Goal: Task Accomplishment & Management: Manage account settings

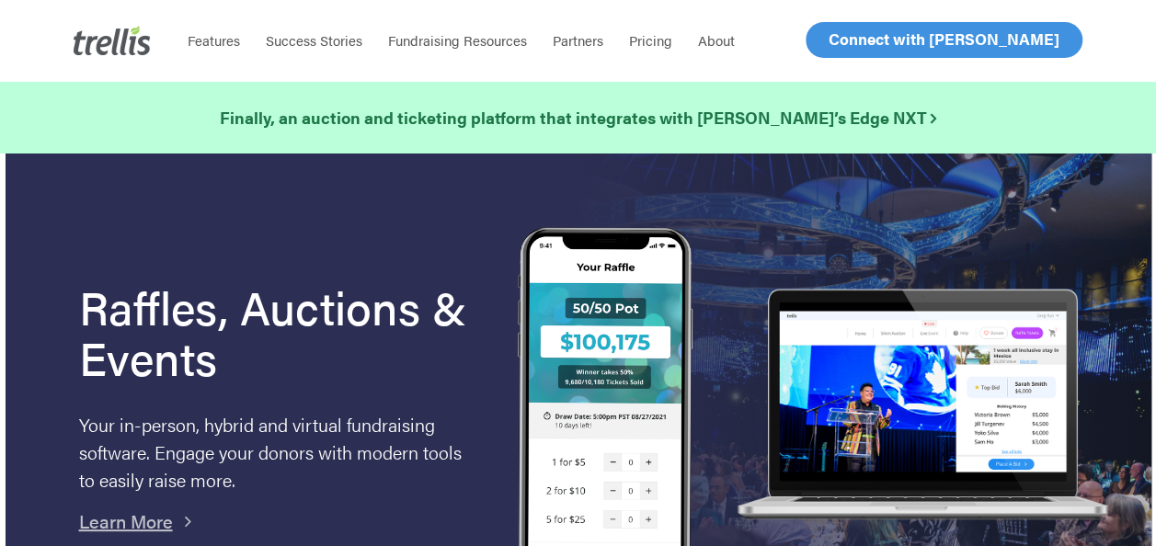
click at [844, 30] on span "Log In" at bounding box center [850, 40] width 44 height 22
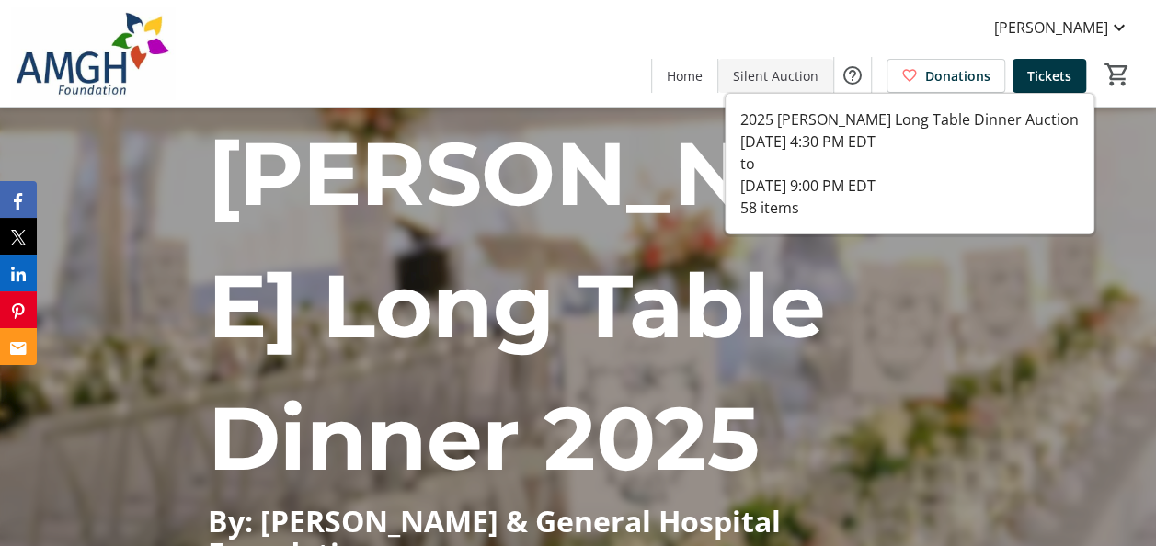
click at [768, 79] on span "Silent Auction" at bounding box center [776, 75] width 86 height 19
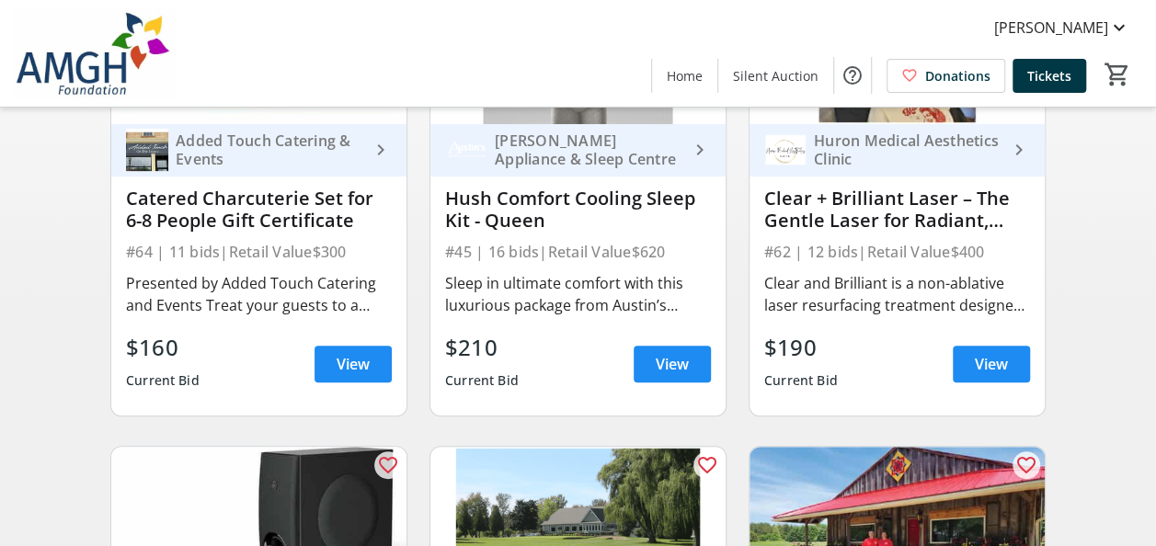
scroll to position [314, 0]
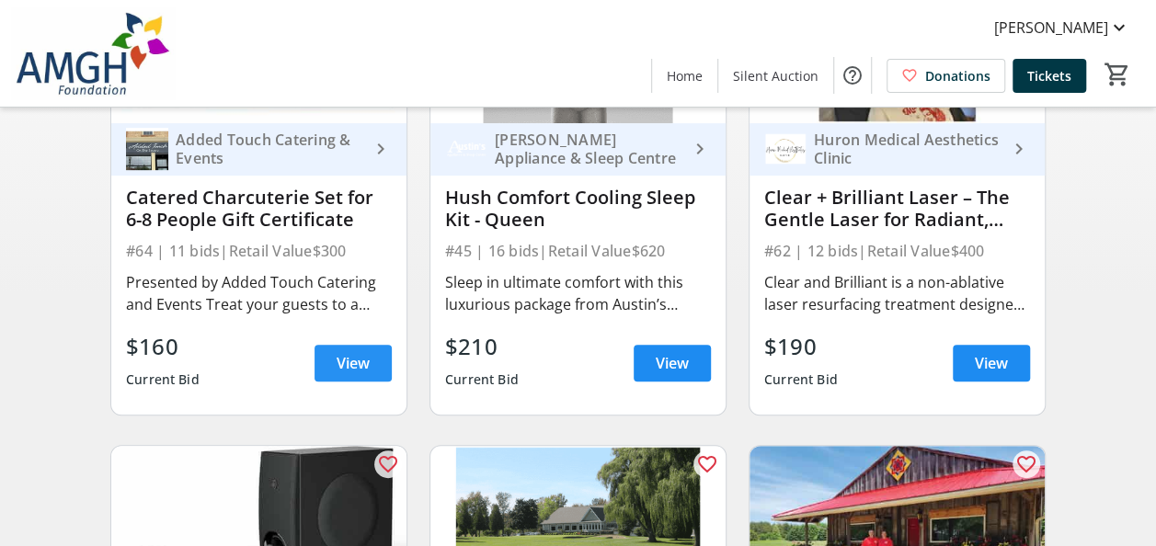
click at [329, 362] on span at bounding box center [353, 363] width 77 height 44
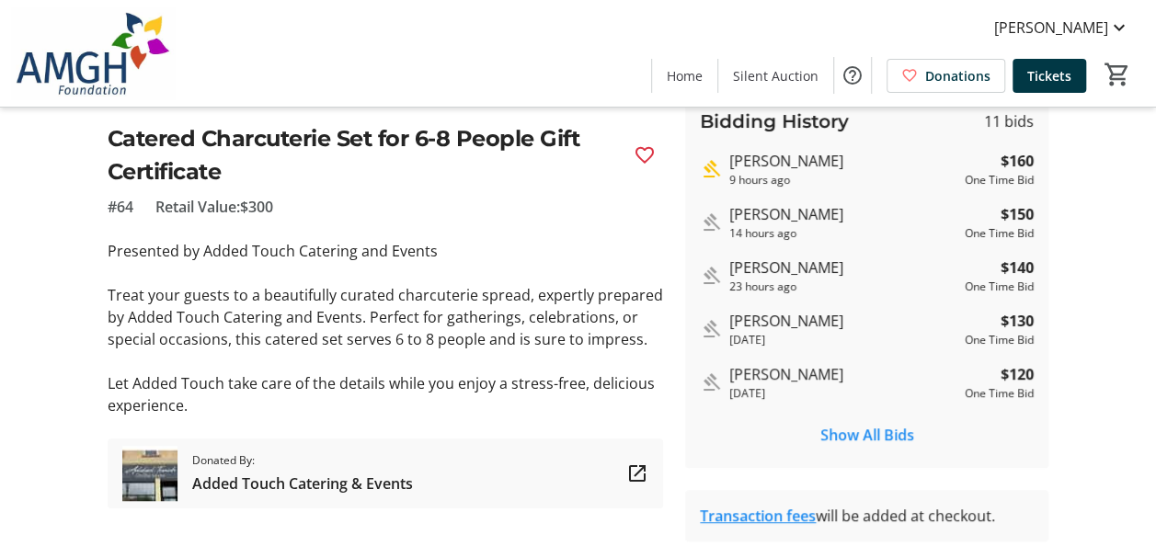
scroll to position [385, 0]
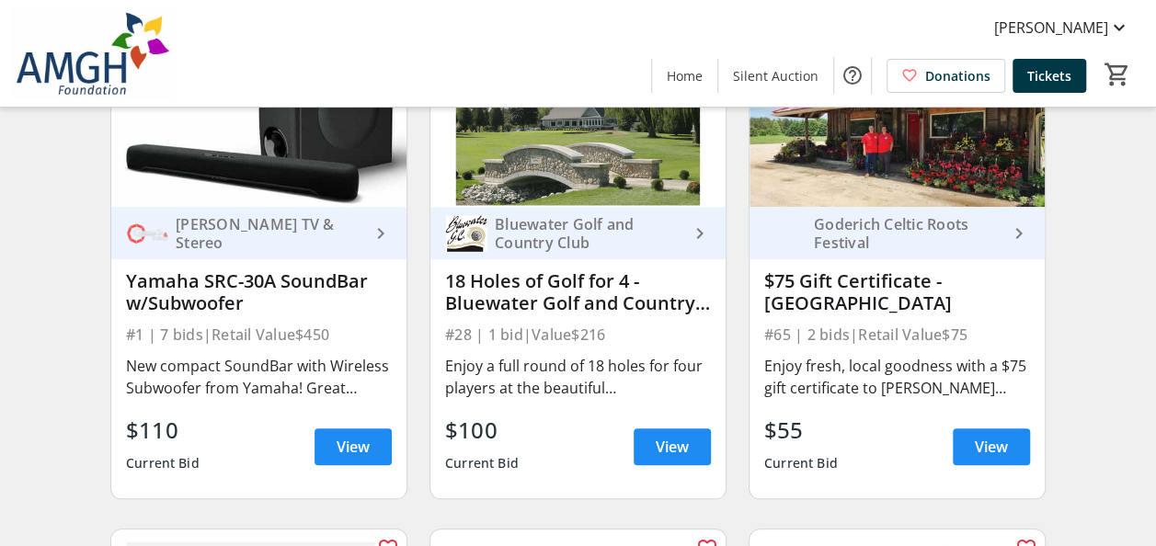
scroll to position [719, 0]
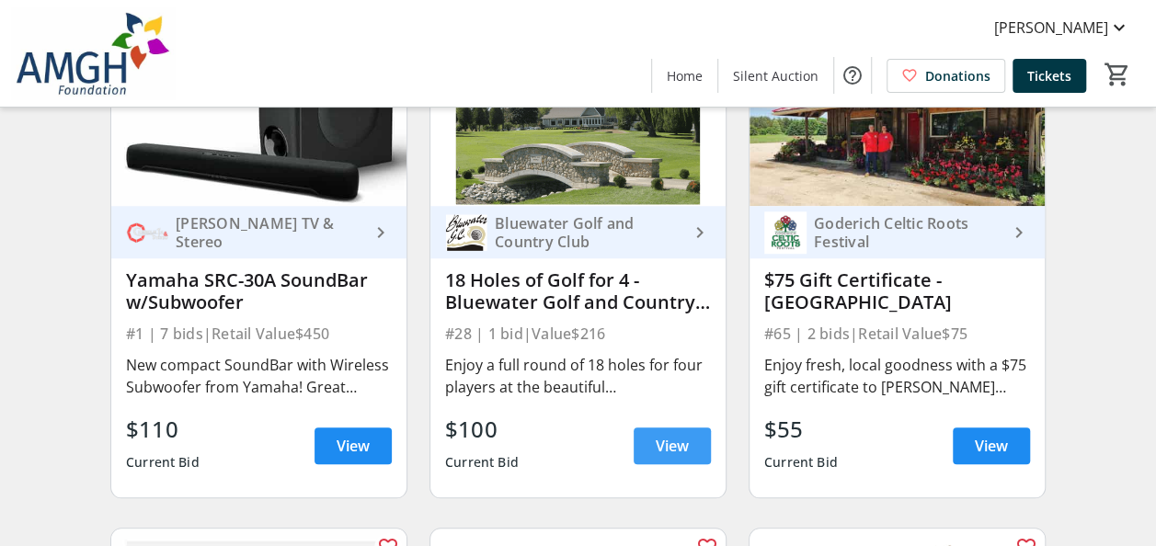
click at [658, 468] on span at bounding box center [672, 446] width 77 height 44
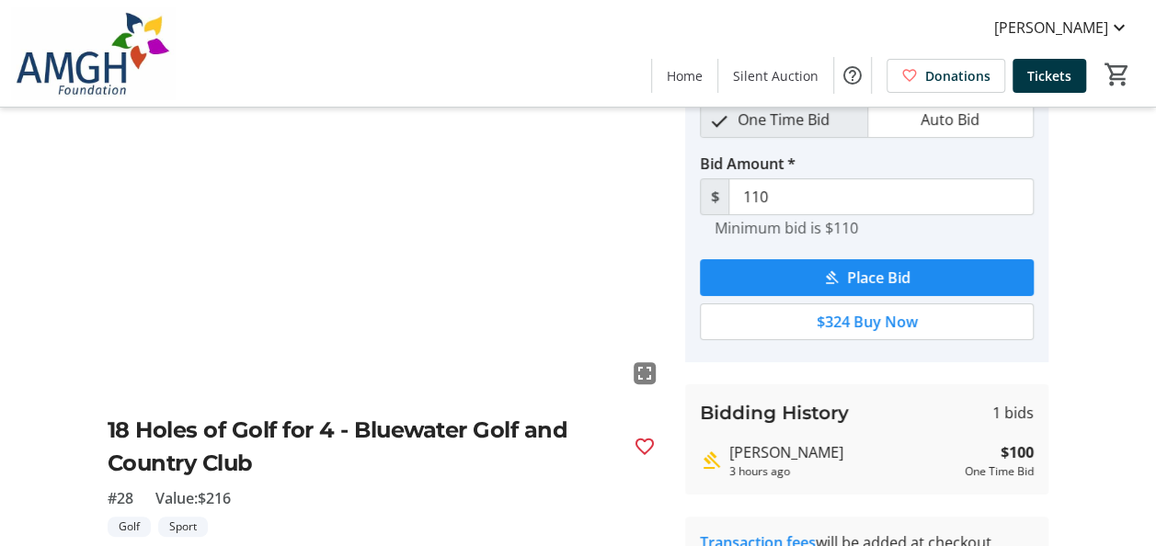
scroll to position [96, 0]
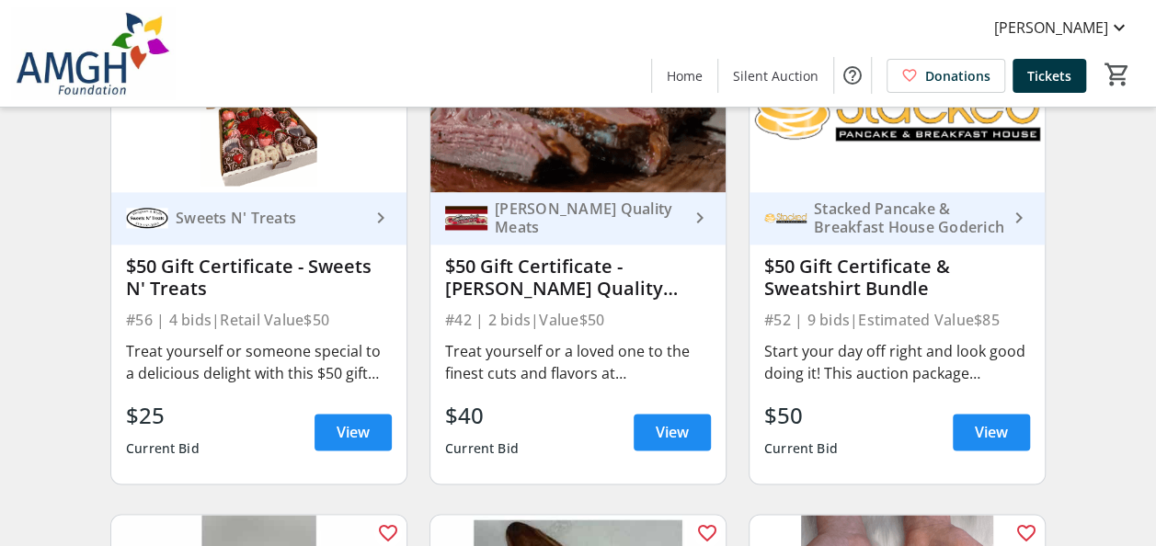
scroll to position [8067, 0]
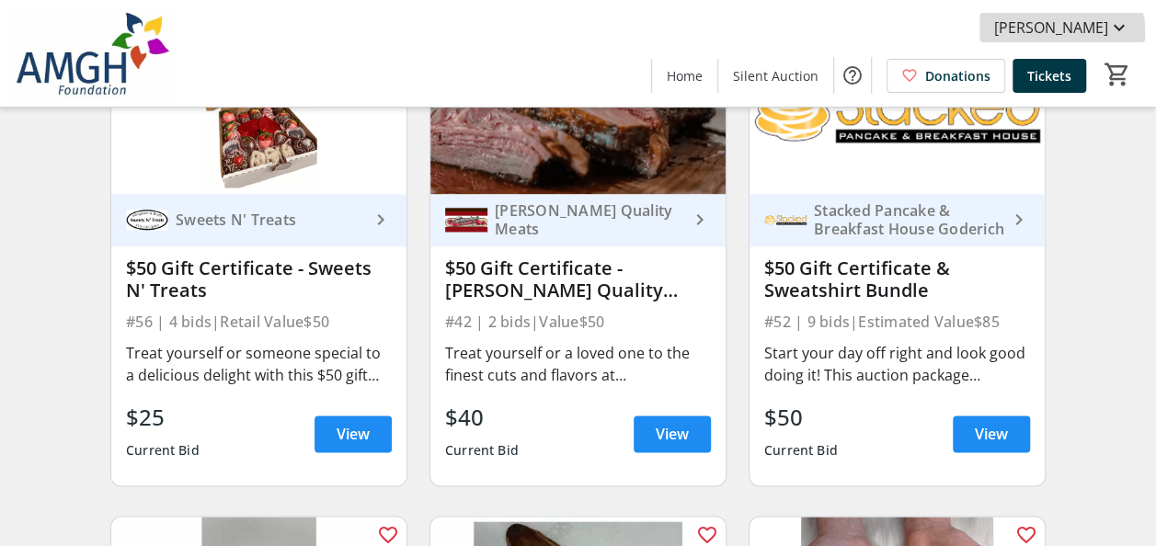
click at [1084, 37] on span "Owen McGee" at bounding box center [1052, 28] width 114 height 22
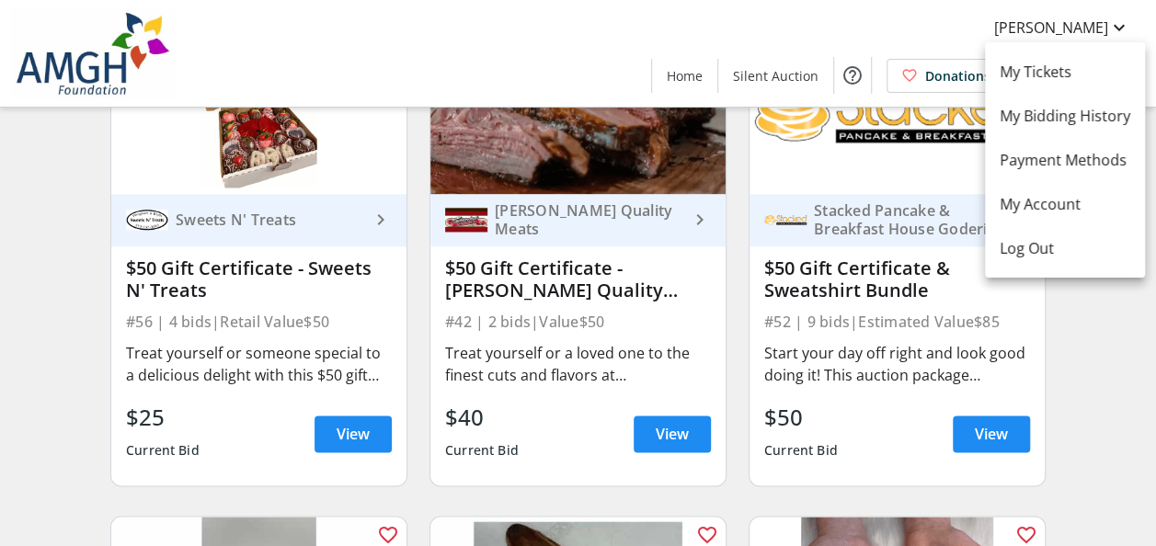
click at [110, 341] on div at bounding box center [578, 273] width 1156 height 546
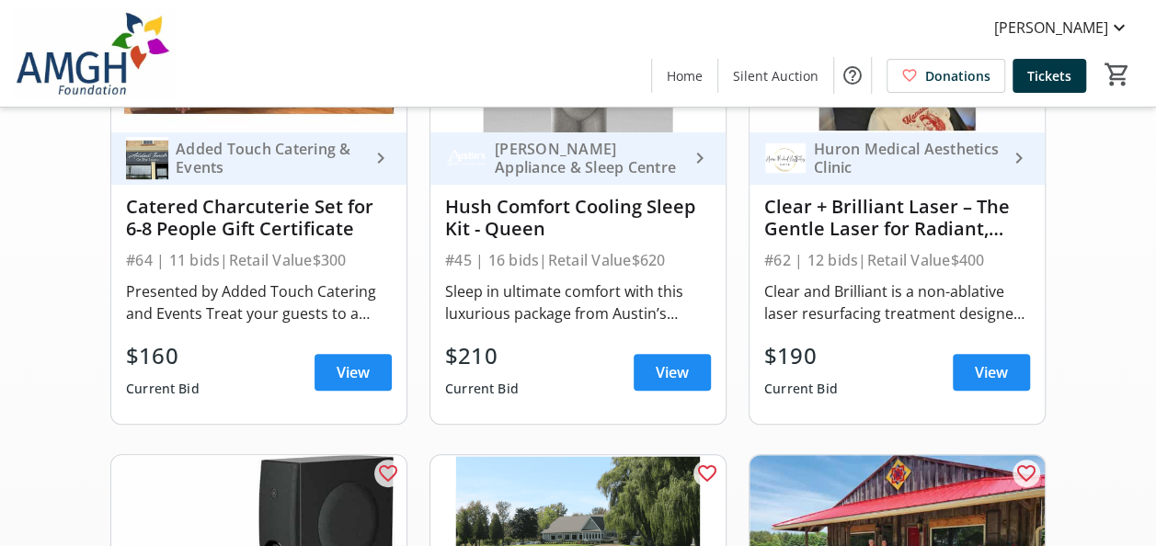
scroll to position [333, 0]
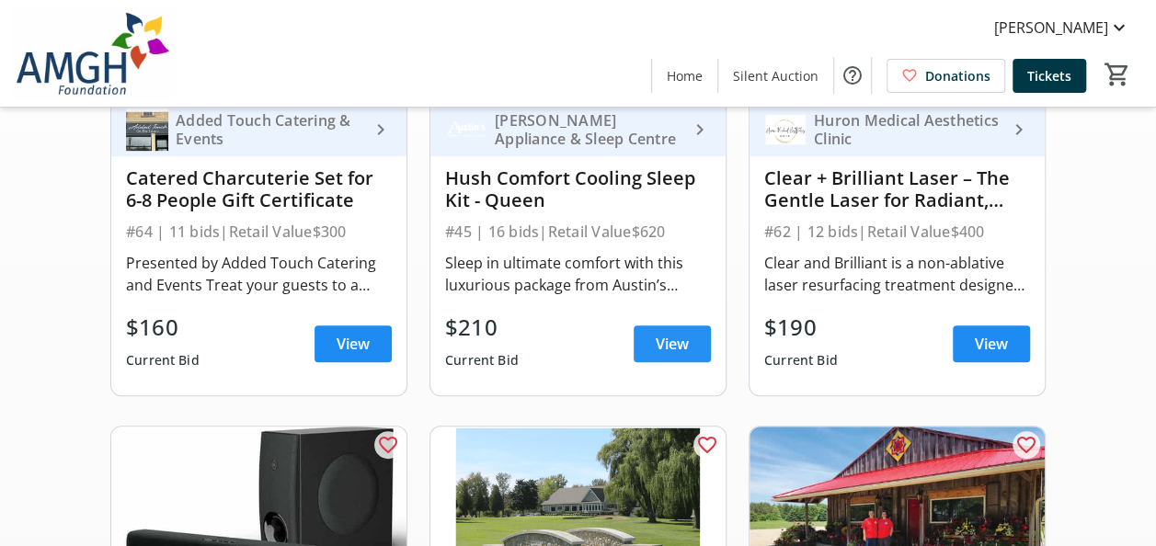
click at [683, 355] on span "View" at bounding box center [672, 344] width 33 height 22
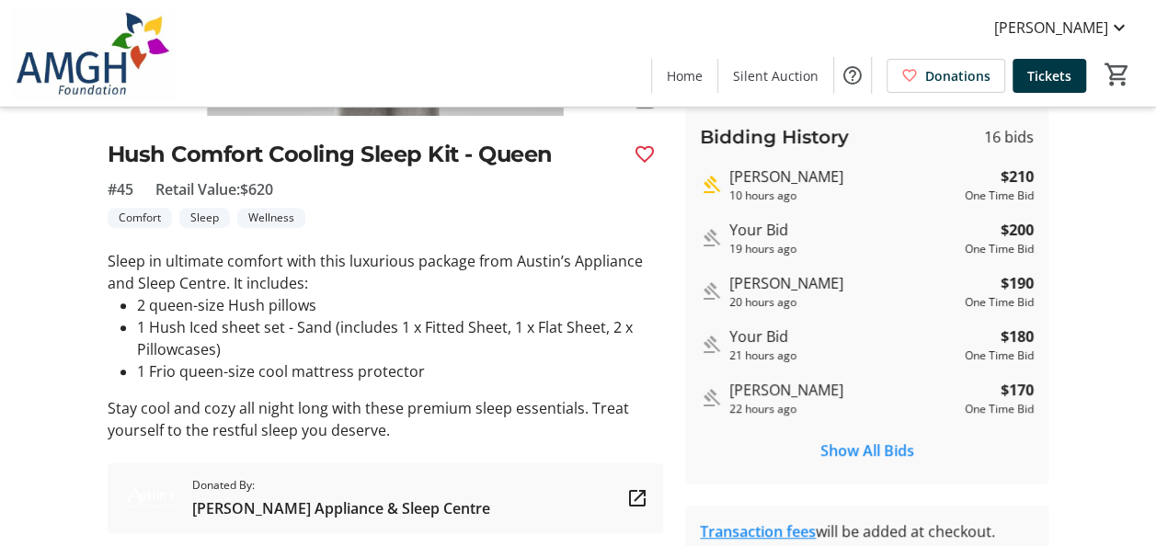
scroll to position [375, 0]
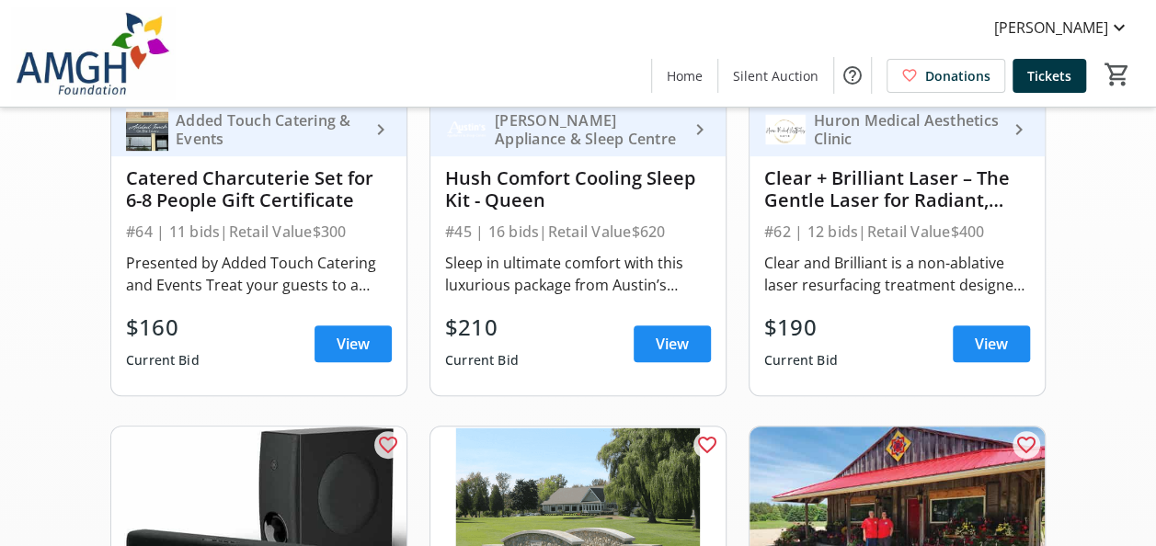
scroll to position [275, 0]
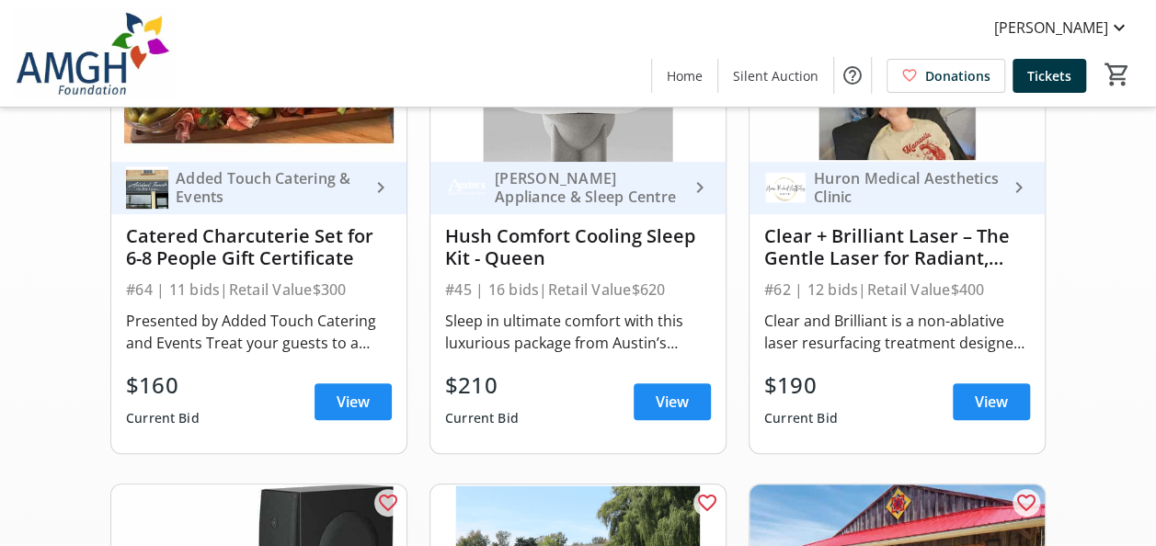
drag, startPoint x: 275, startPoint y: 303, endPoint x: 61, endPoint y: 350, distance: 219.4
click at [337, 413] on span "View" at bounding box center [353, 402] width 33 height 22
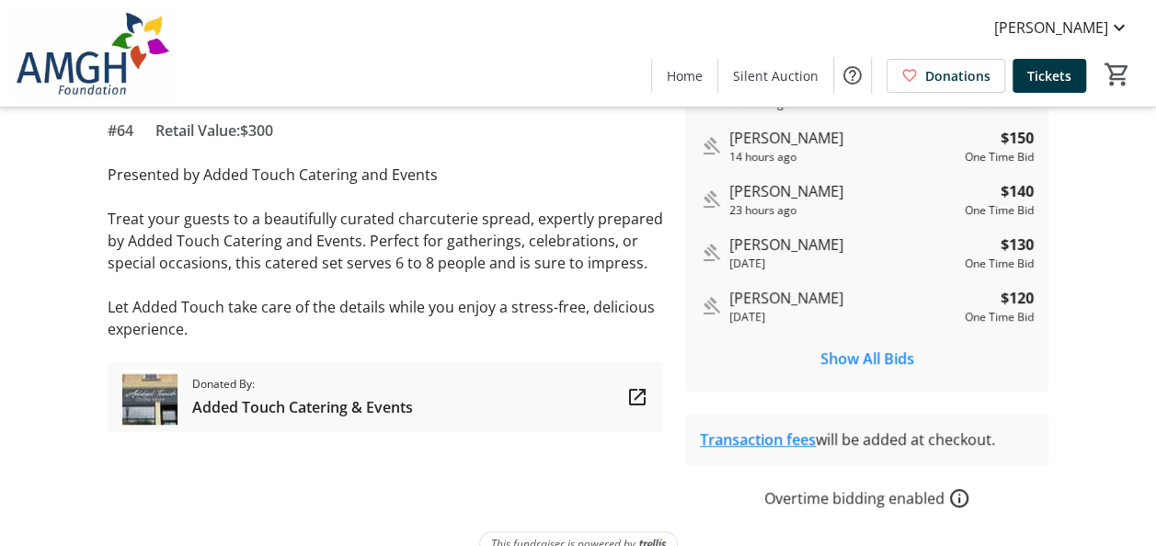
scroll to position [321, 0]
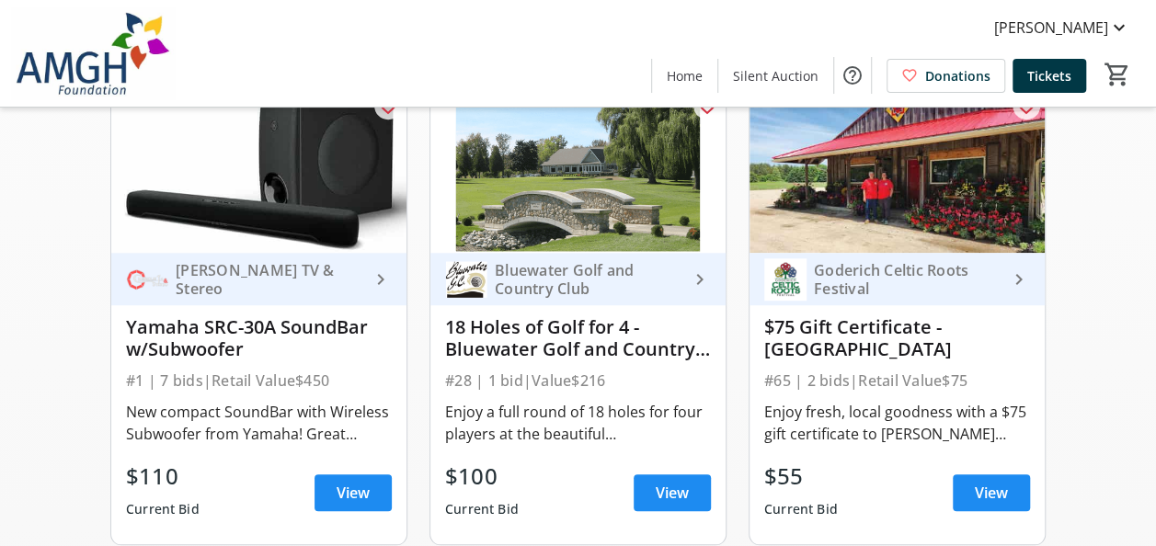
scroll to position [673, 0]
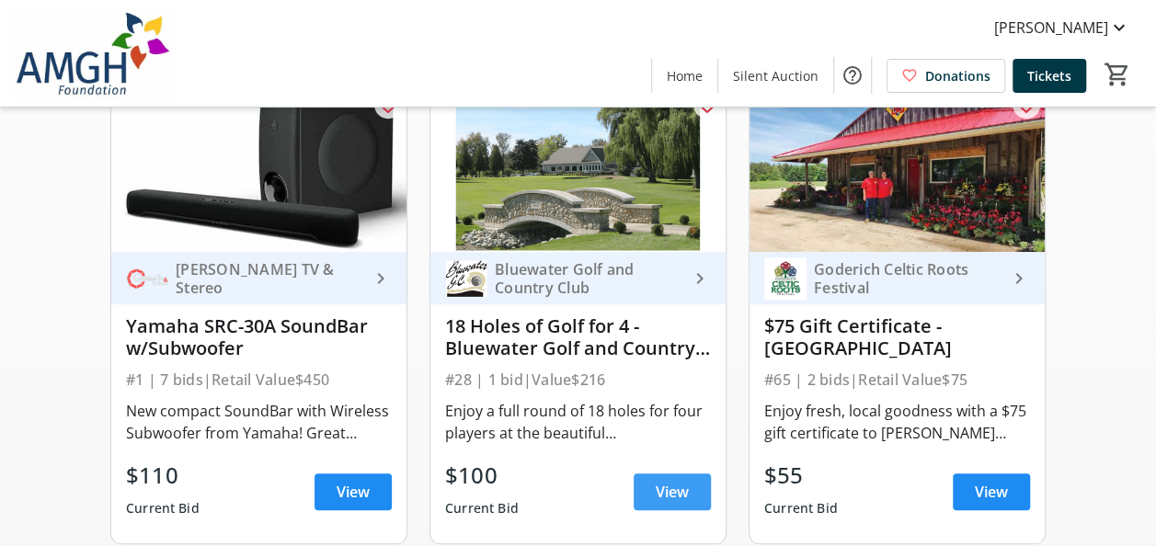
click at [640, 499] on span at bounding box center [672, 492] width 77 height 44
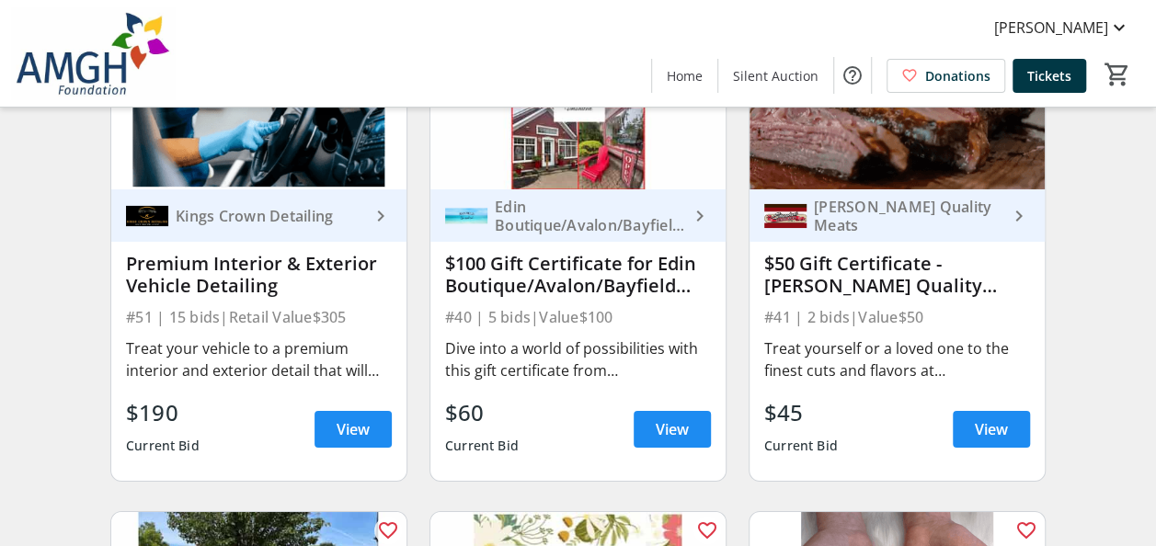
scroll to position [6604, 0]
click at [351, 424] on span at bounding box center [353, 430] width 77 height 44
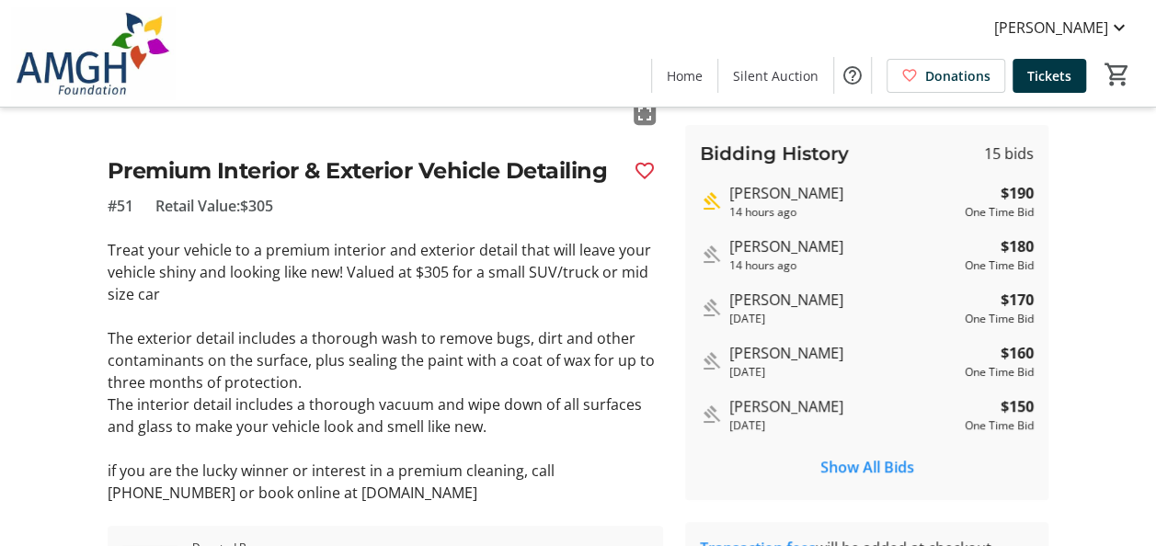
scroll to position [362, 0]
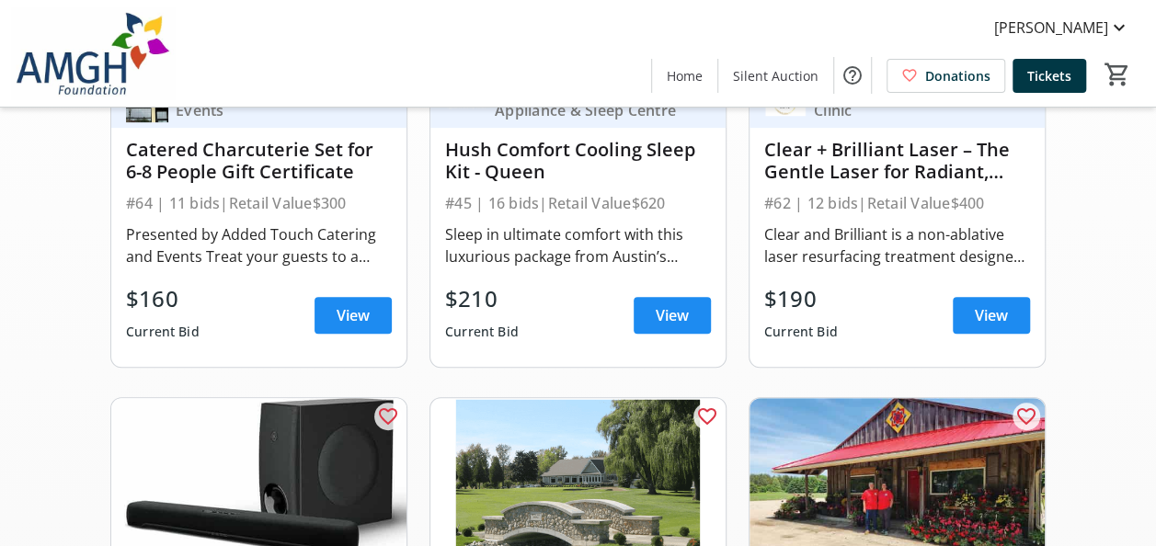
scroll to position [6604, 0]
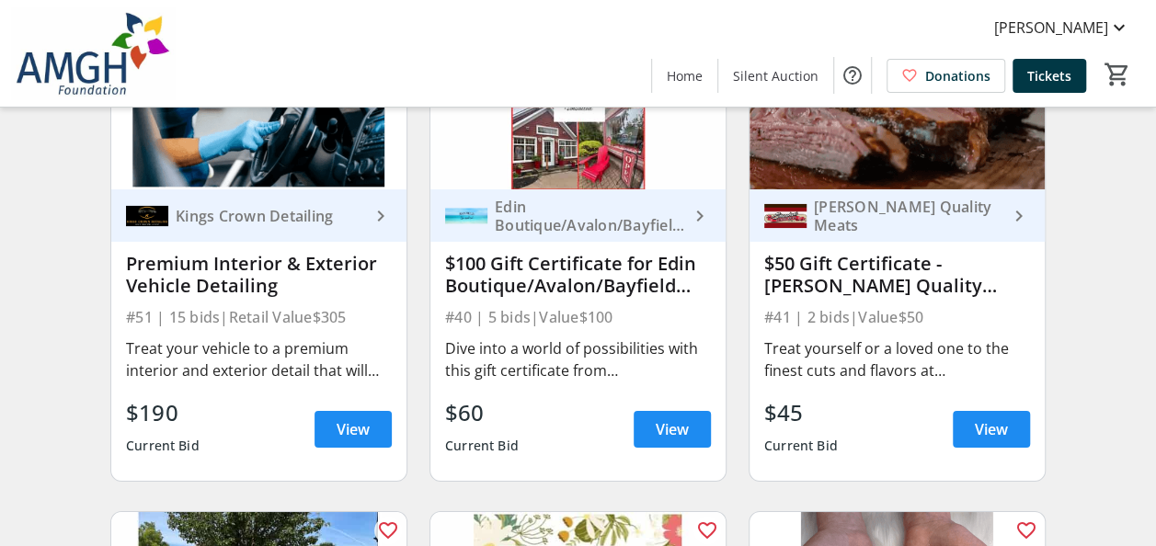
click at [370, 347] on div "Treat your vehicle to a premium interior and exterior detail that will leave yo…" at bounding box center [259, 360] width 266 height 44
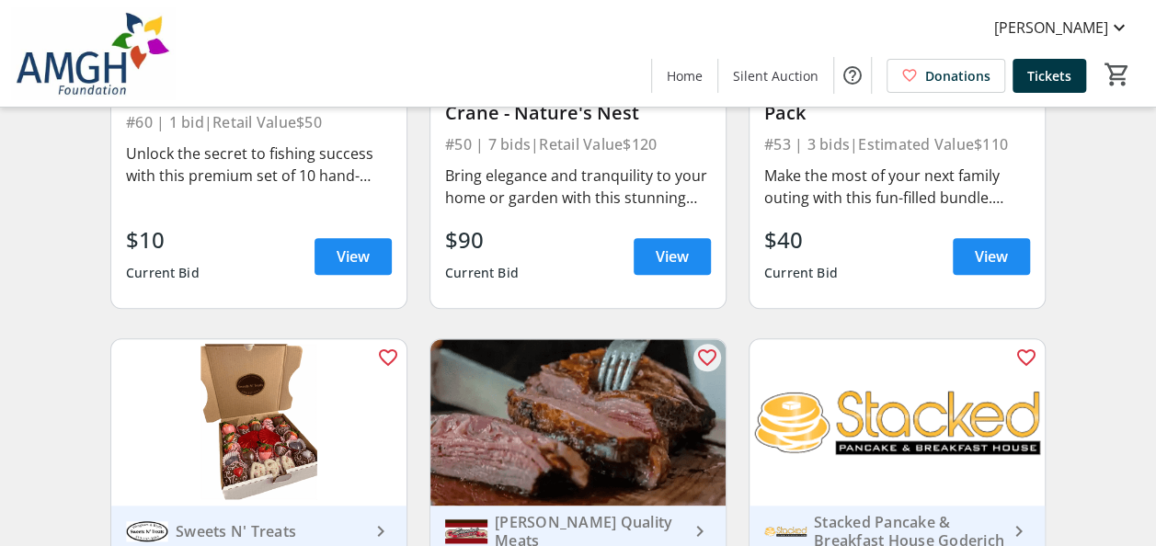
scroll to position [7747, 0]
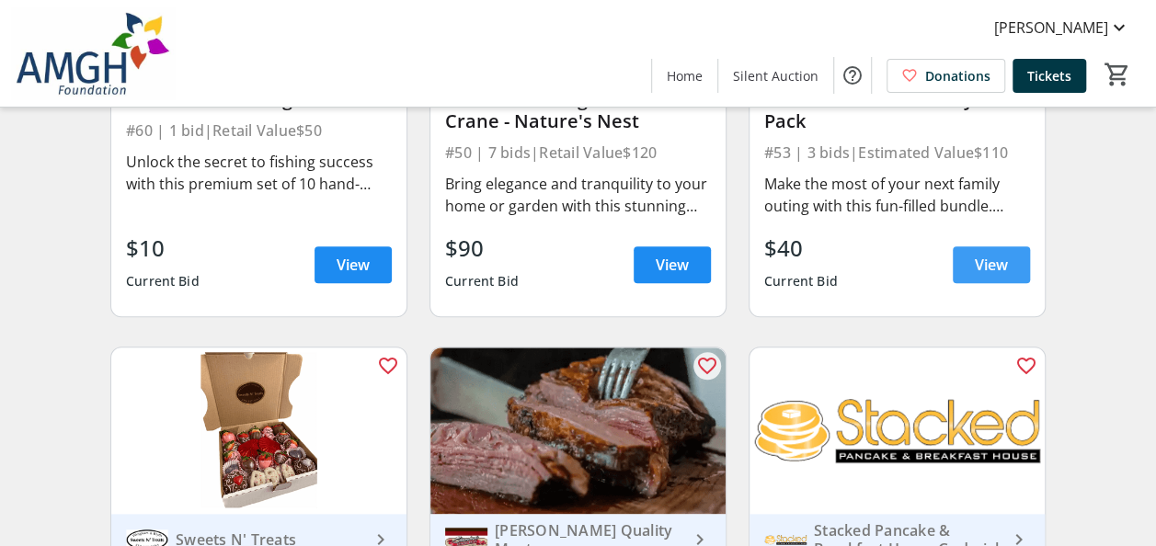
click at [990, 268] on span "View" at bounding box center [991, 265] width 33 height 22
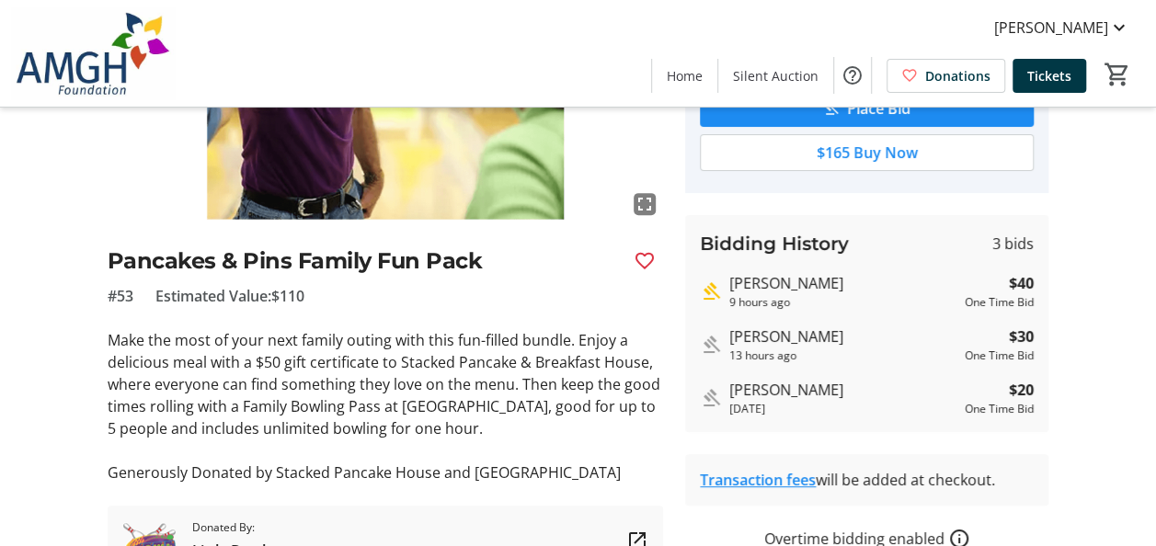
scroll to position [269, 0]
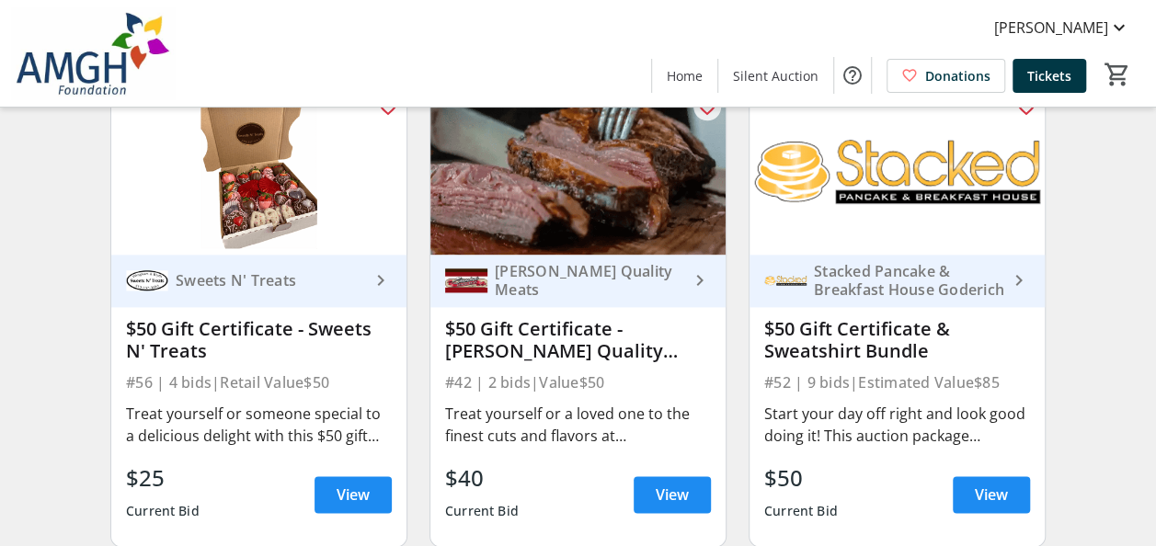
scroll to position [8061, 0]
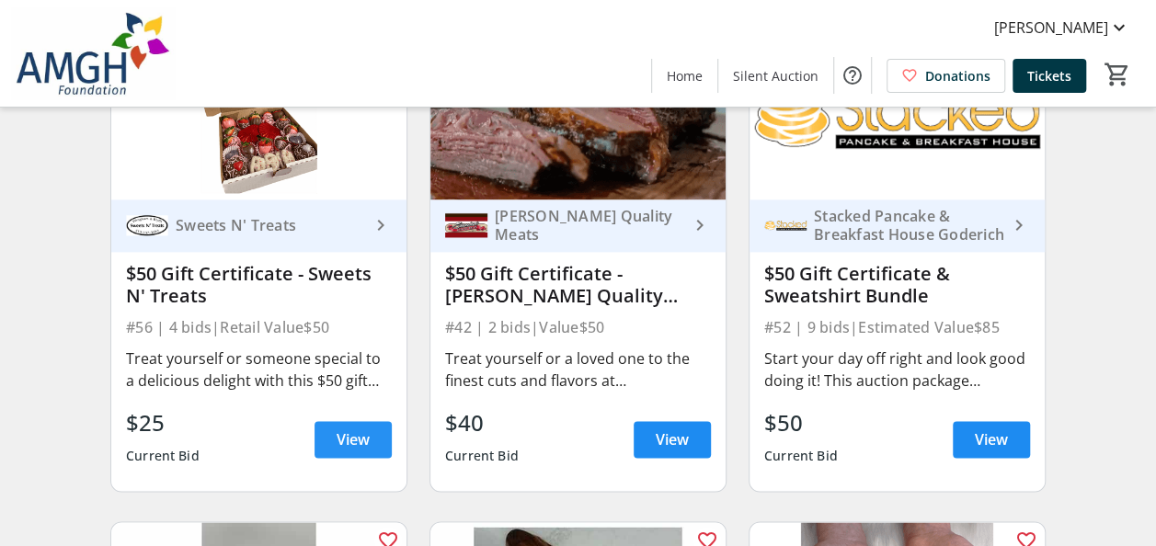
click at [360, 462] on span at bounding box center [353, 440] width 77 height 44
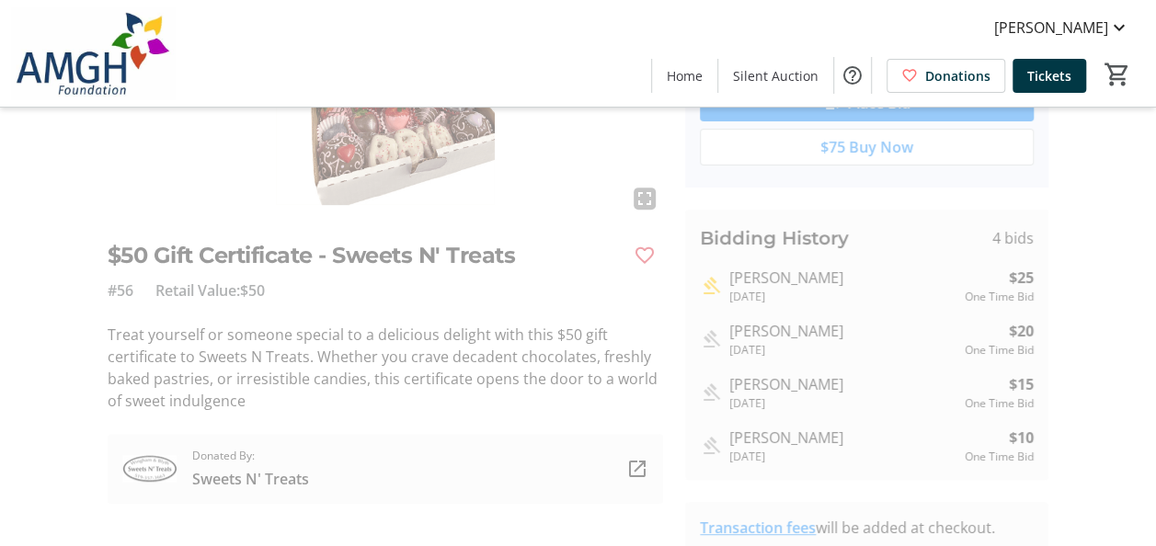
scroll to position [273, 0]
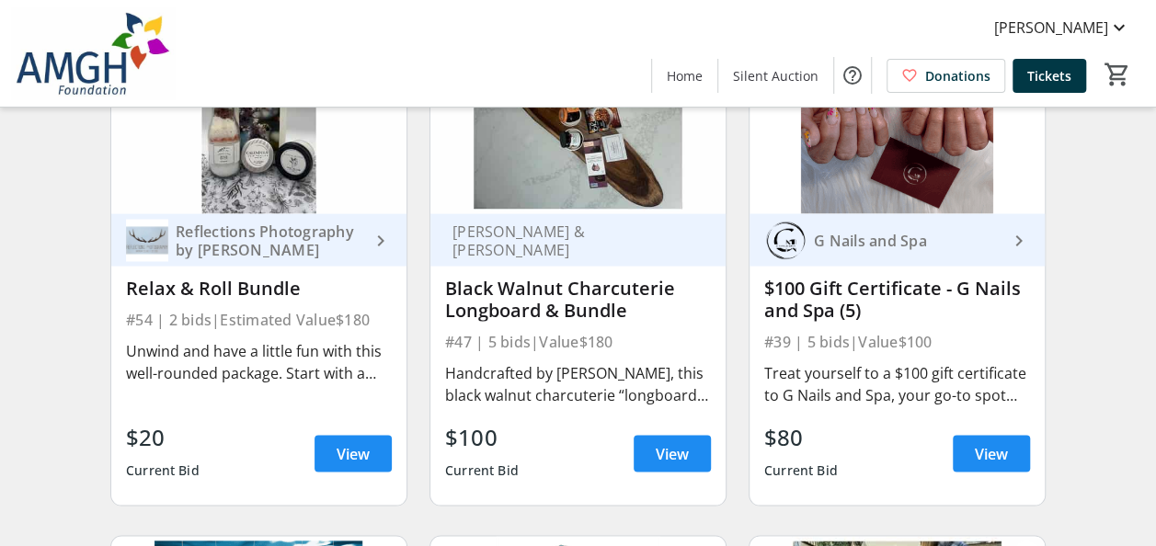
scroll to position [8537, 0]
click at [342, 464] on span "View" at bounding box center [353, 453] width 33 height 22
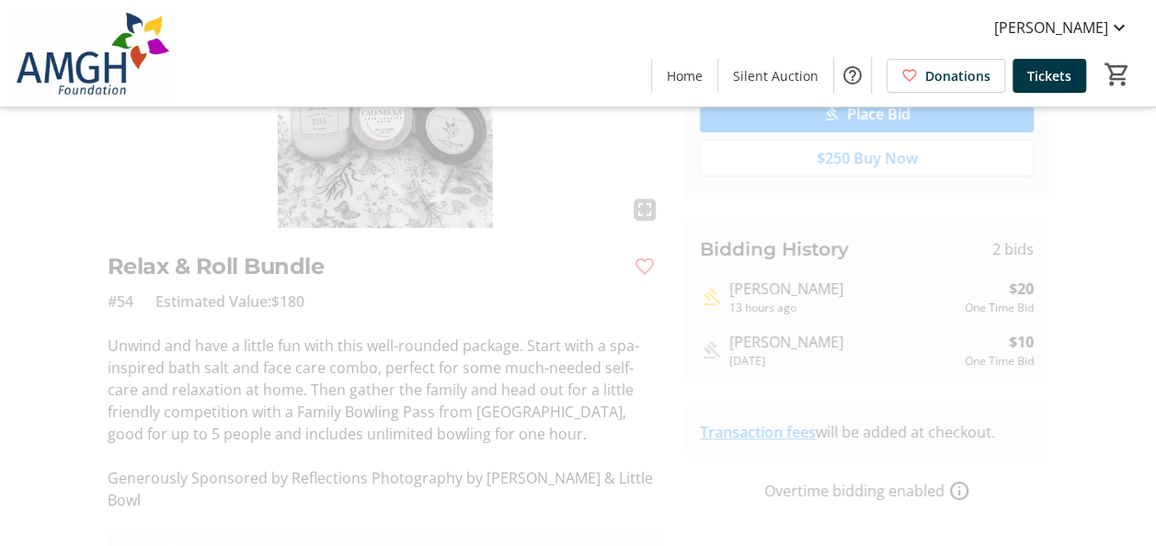
scroll to position [362, 0]
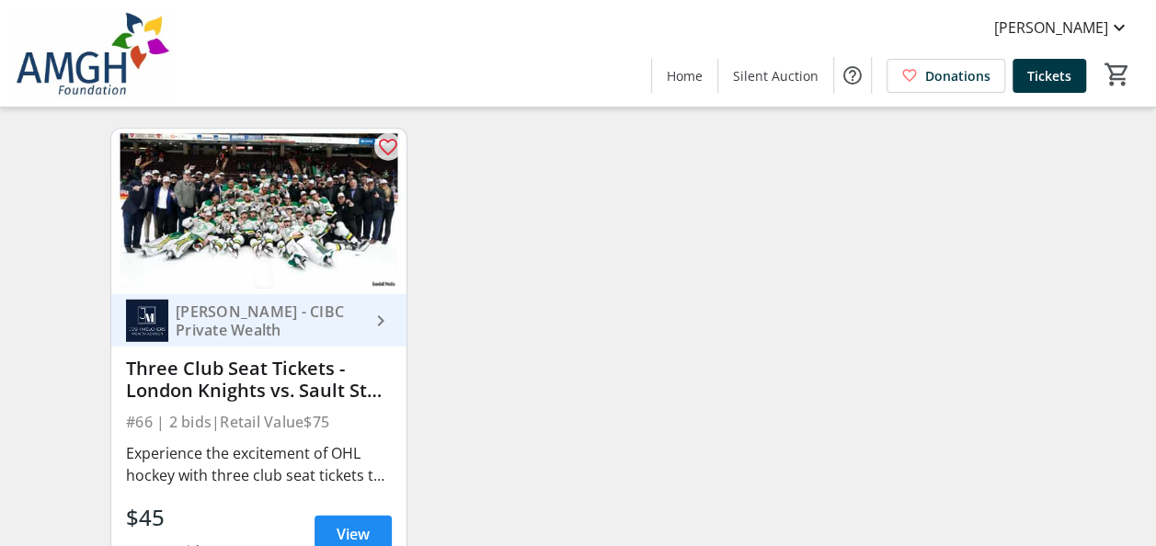
scroll to position [9513, 0]
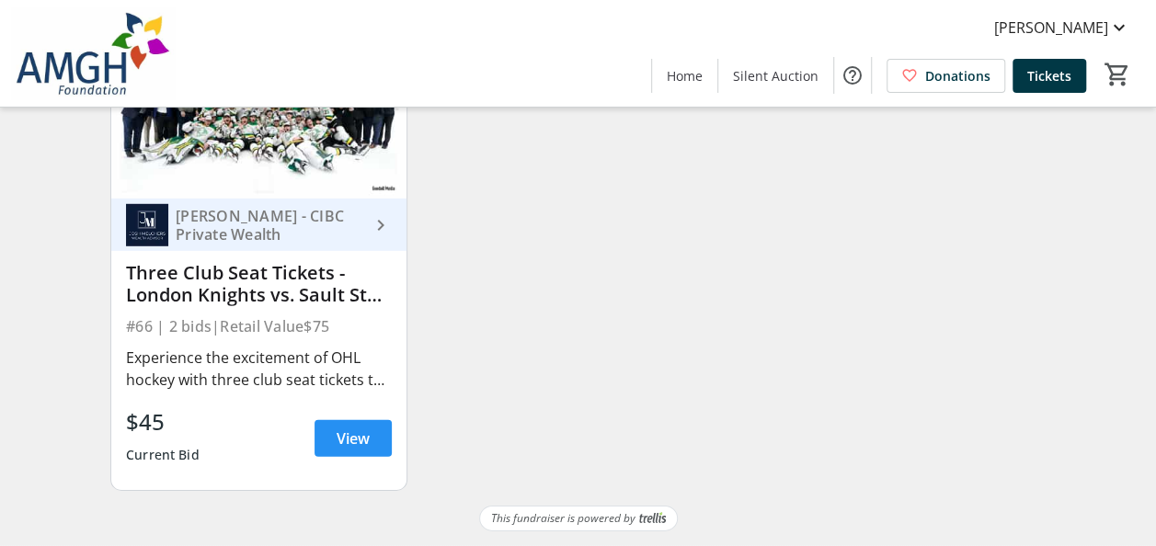
click at [356, 442] on span "View" at bounding box center [353, 439] width 33 height 22
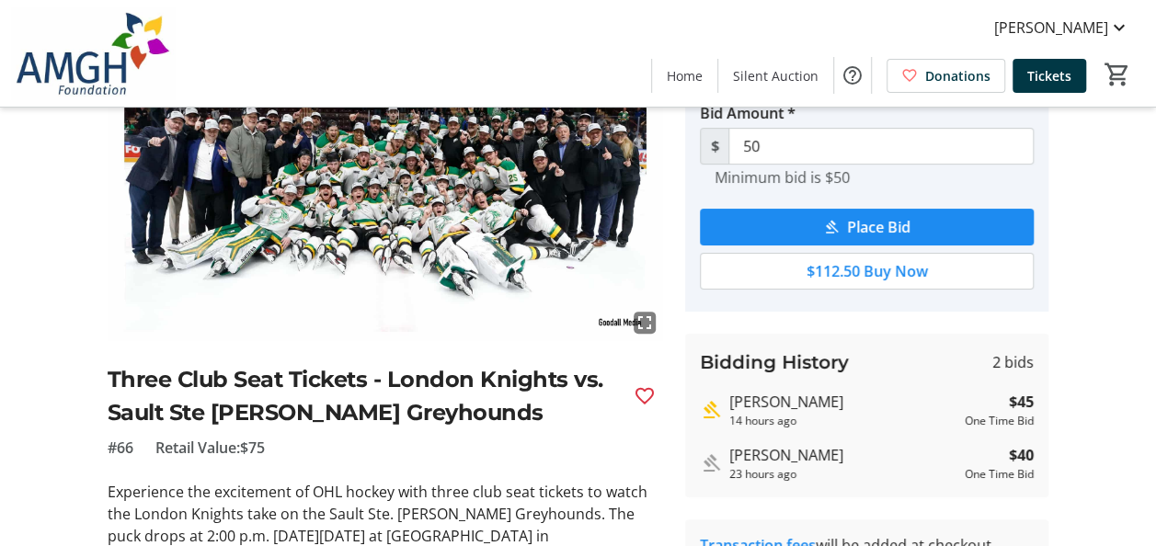
scroll to position [195, 0]
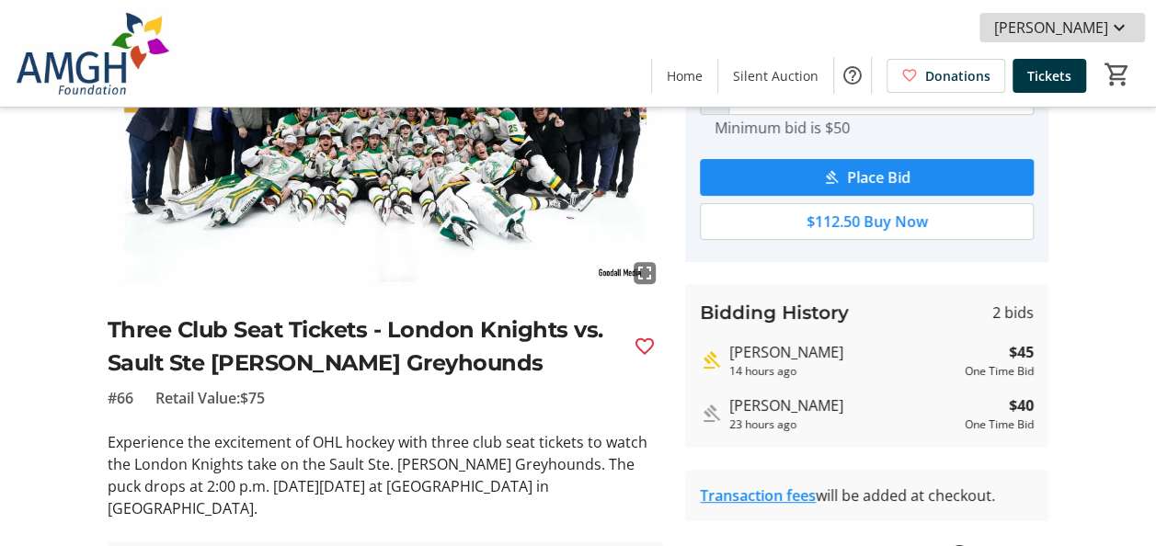
click at [1087, 34] on span "Owen McGee" at bounding box center [1052, 28] width 114 height 22
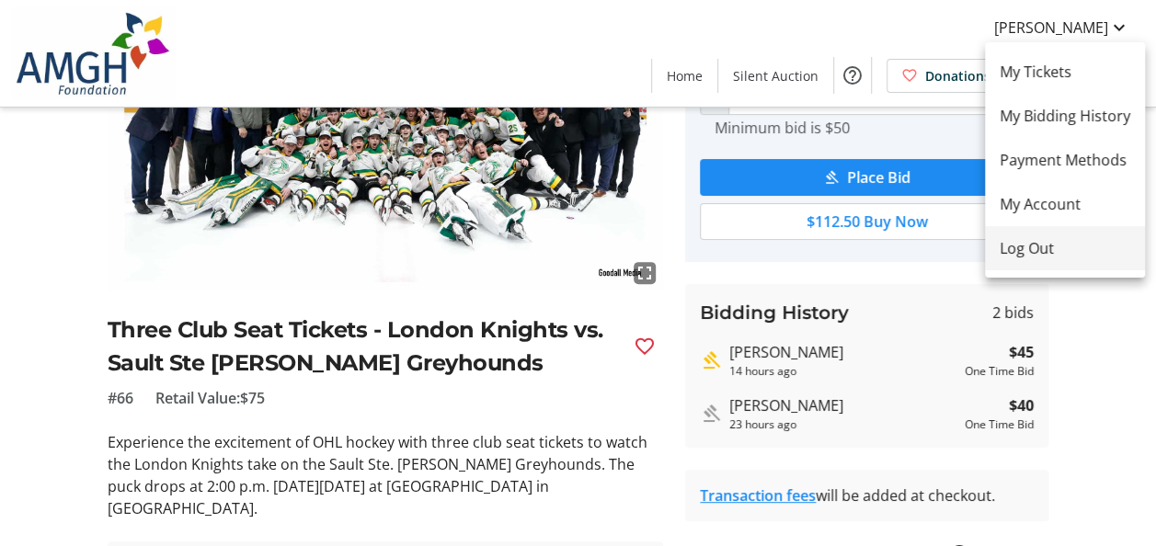
click at [1029, 258] on span "Log Out" at bounding box center [1065, 248] width 131 height 22
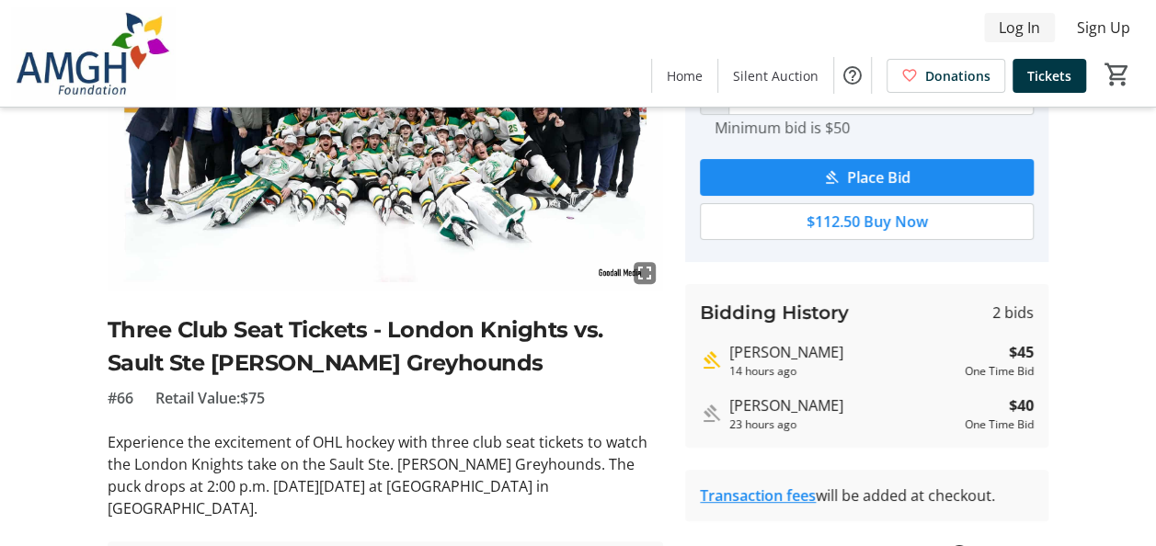
click at [997, 38] on span at bounding box center [1019, 28] width 71 height 44
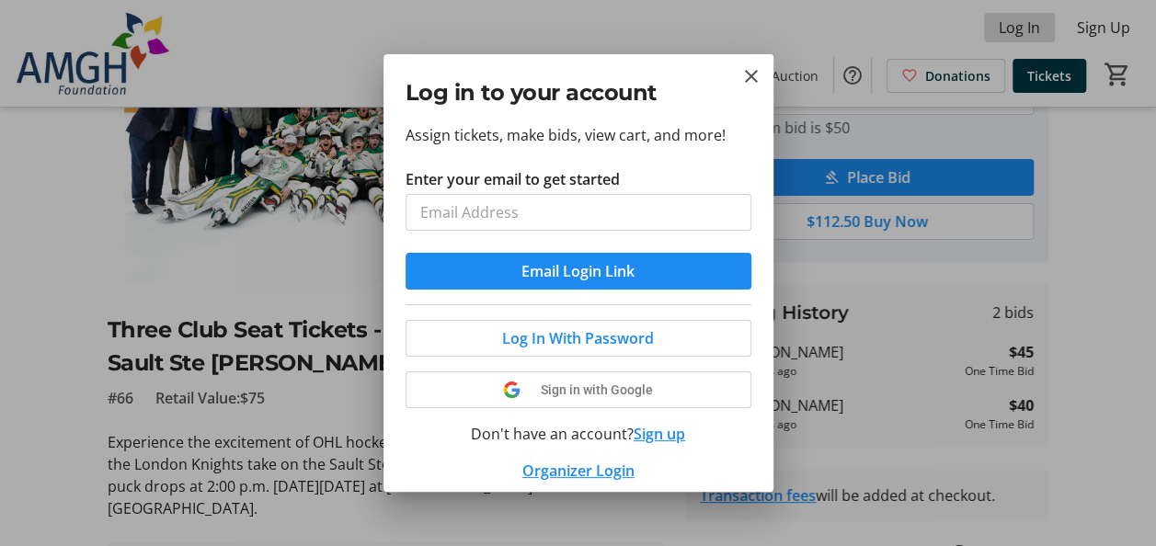
scroll to position [0, 0]
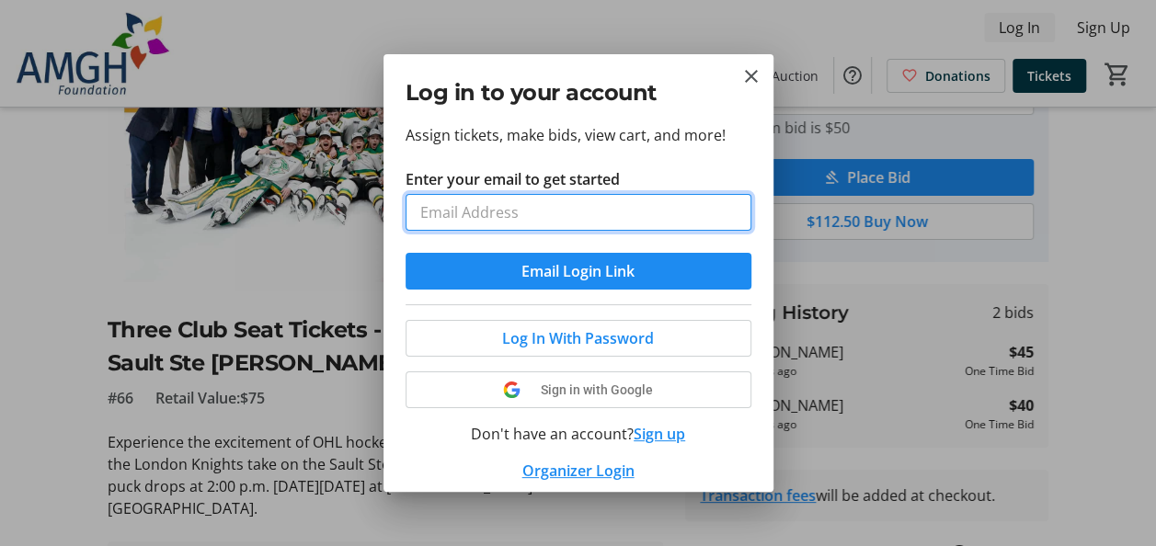
click at [997, 38] on div at bounding box center [578, 273] width 1156 height 546
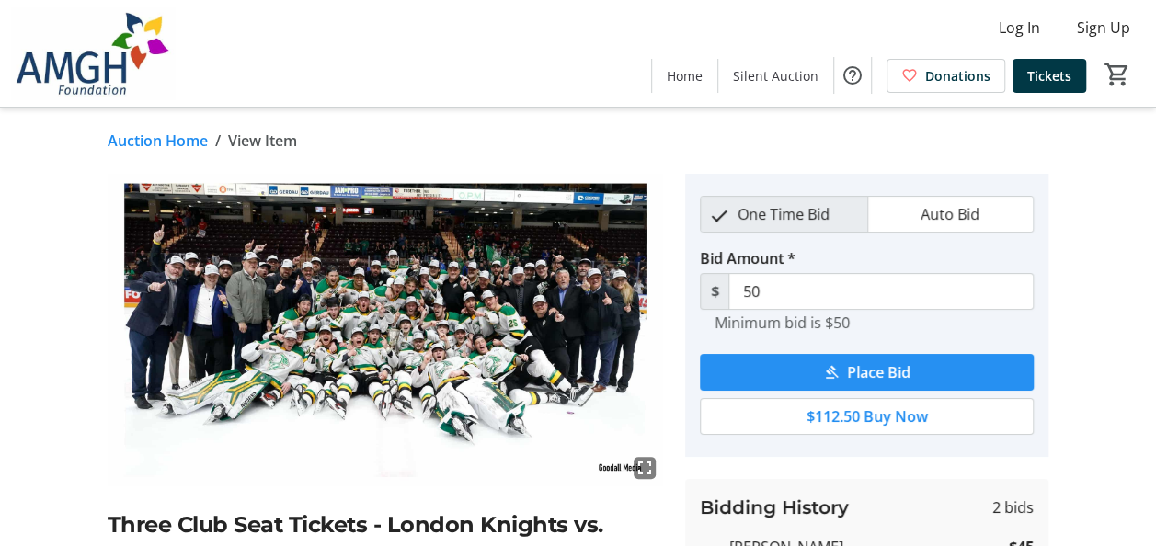
scroll to position [195, 0]
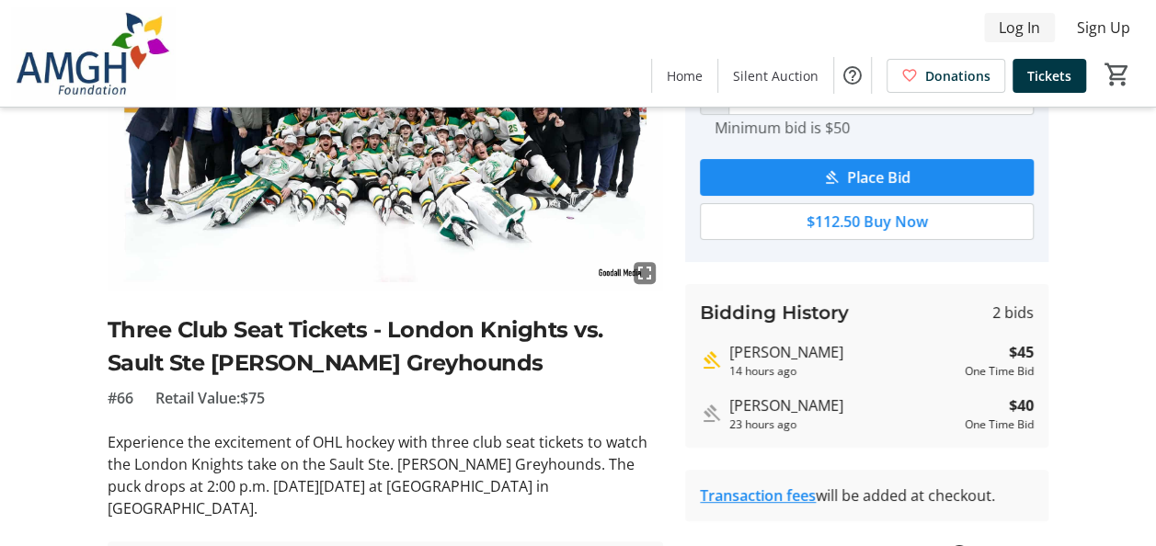
click at [1004, 37] on span "Log In" at bounding box center [1019, 28] width 41 height 22
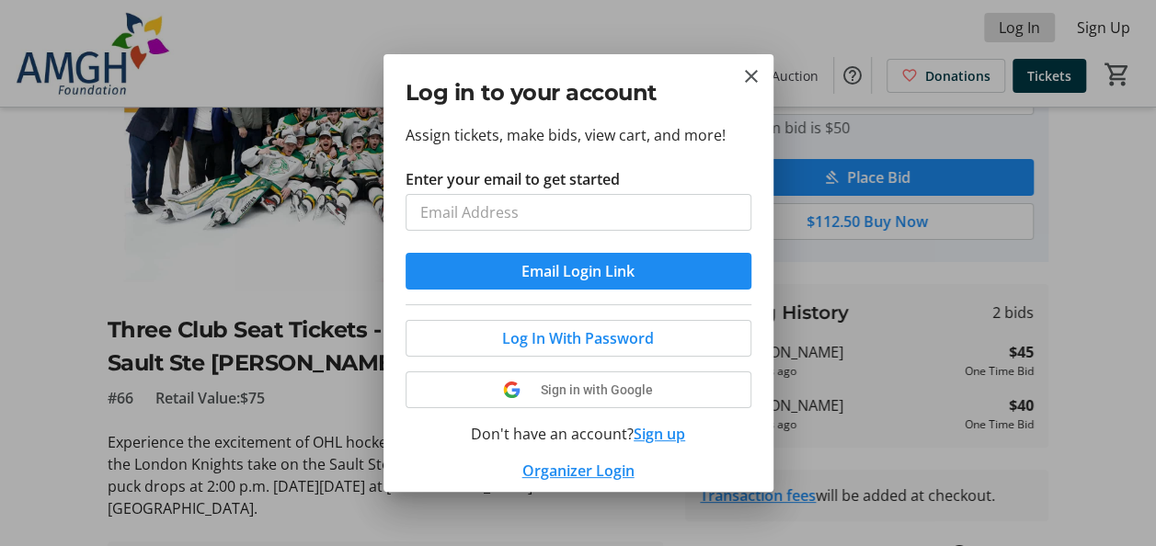
scroll to position [0, 0]
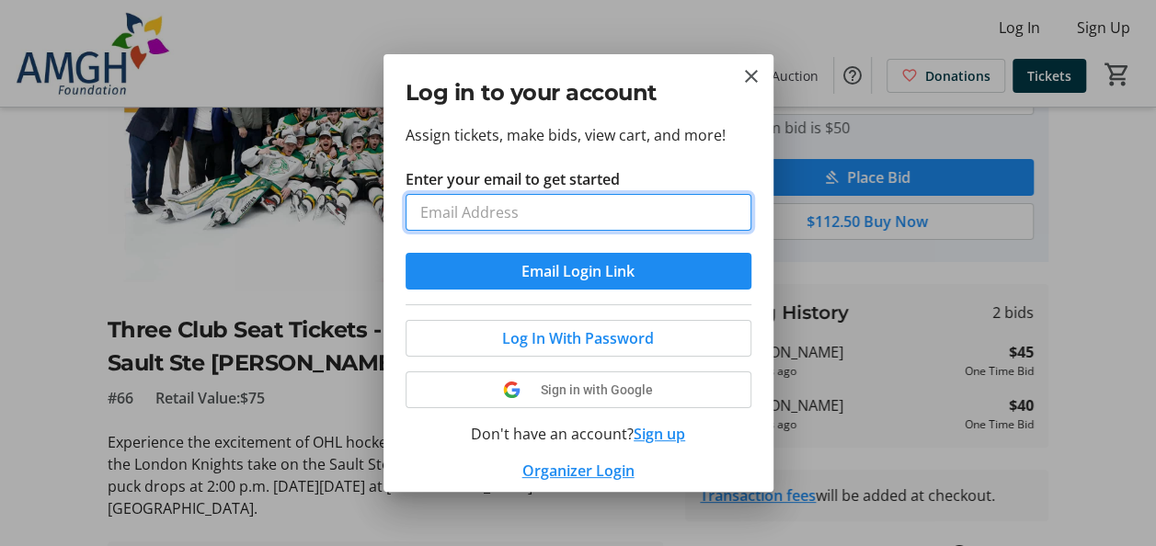
drag, startPoint x: 596, startPoint y: 202, endPoint x: 512, endPoint y: 199, distance: 84.7
click at [512, 199] on input "Enter your email to get started" at bounding box center [579, 212] width 346 height 37
click at [481, 204] on input "Enter your email to get started" at bounding box center [579, 212] width 346 height 37
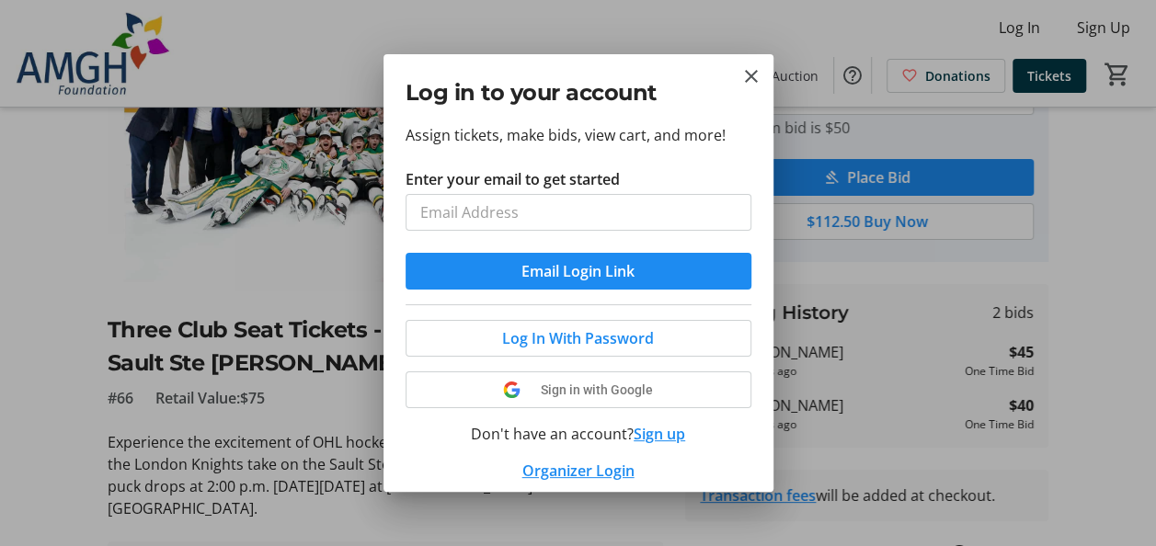
click at [609, 139] on p "Assign tickets, make bids, view cart, and more!" at bounding box center [579, 135] width 346 height 22
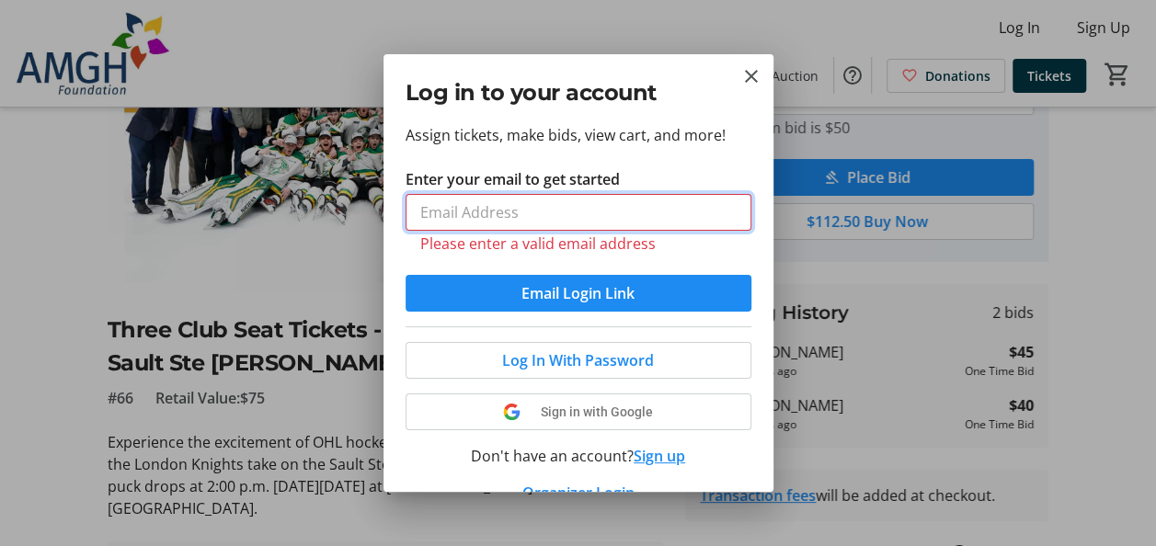
click at [581, 226] on input "Enter your email to get started" at bounding box center [579, 212] width 346 height 37
click at [692, 181] on tr-form-field "Enter your email to get started Please enter a valid email address" at bounding box center [579, 221] width 346 height 107
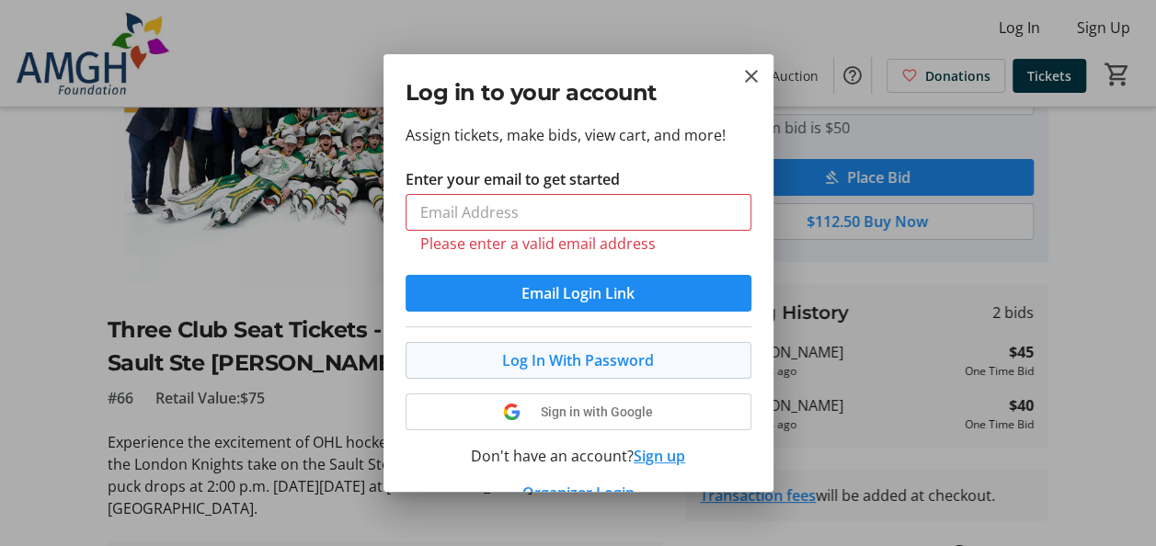
scroll to position [32, 0]
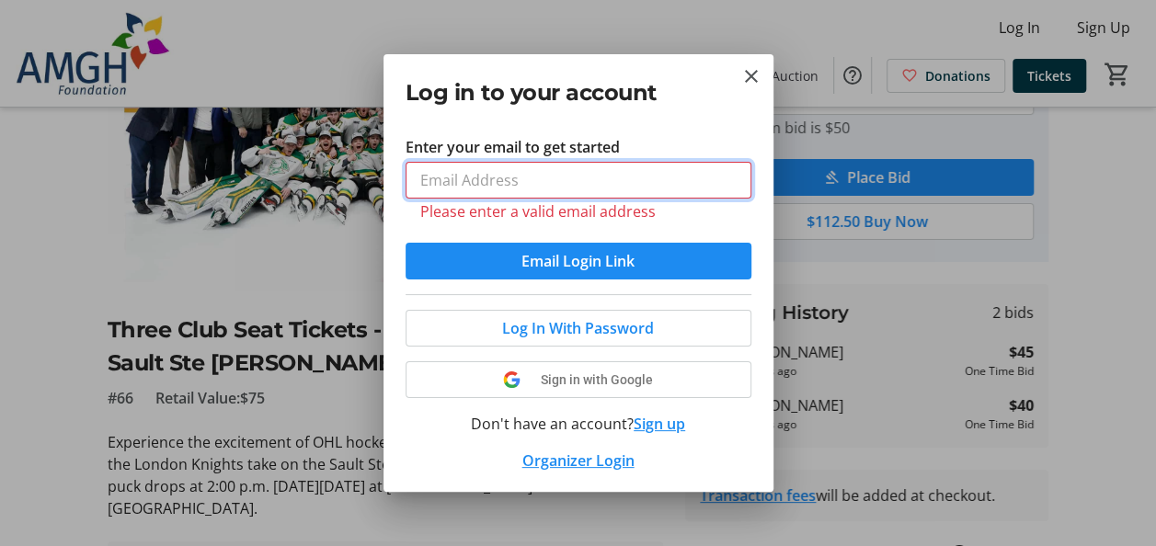
click at [586, 194] on input "Enter your email to get started" at bounding box center [579, 180] width 346 height 37
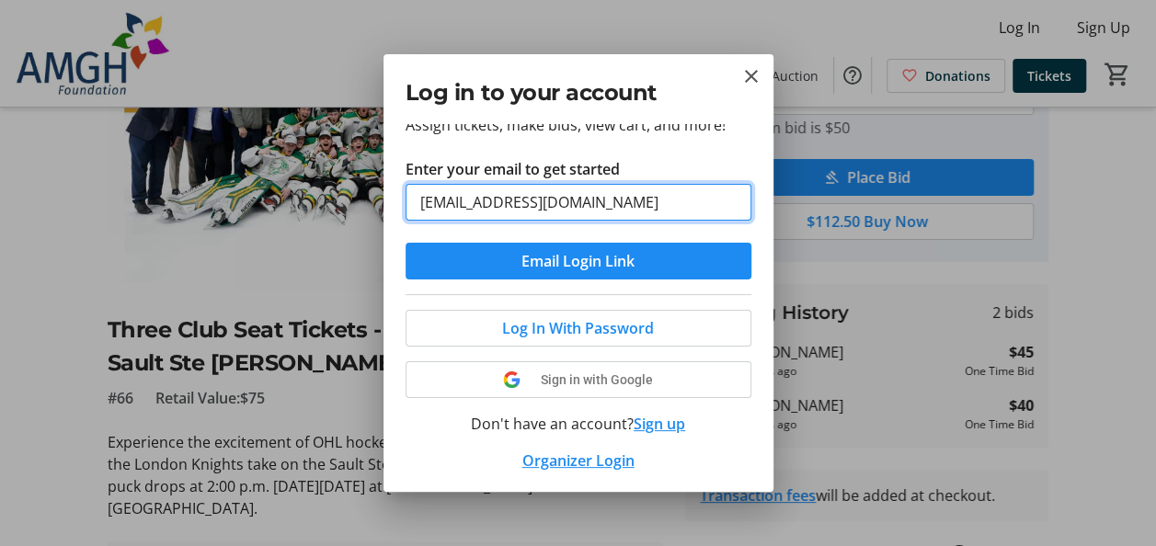
type input "Amgh.foundation@amgh.ca"
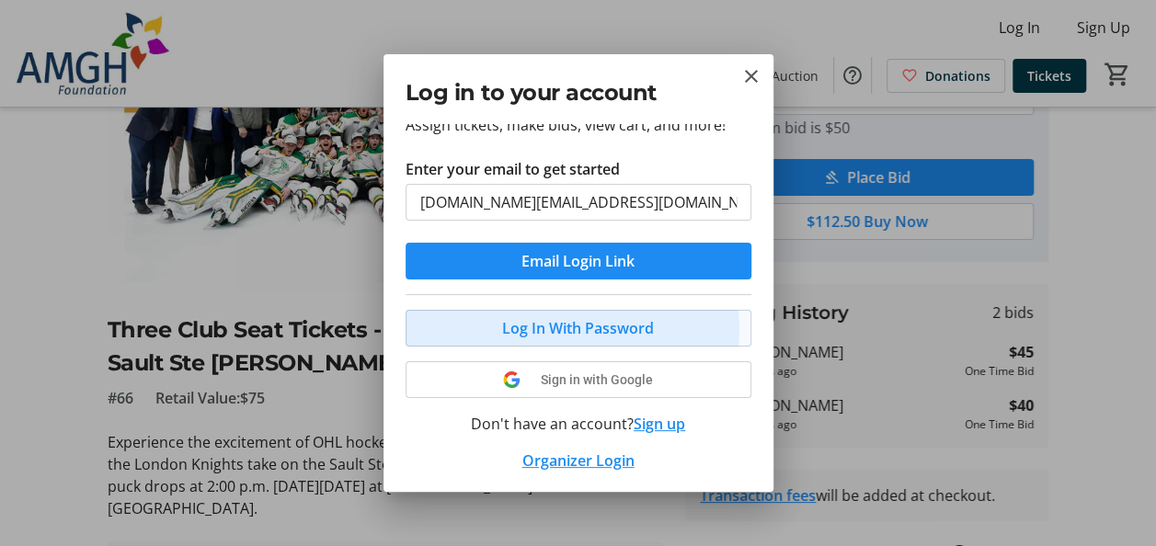
click at [571, 328] on span "Log In With Password" at bounding box center [578, 328] width 152 height 22
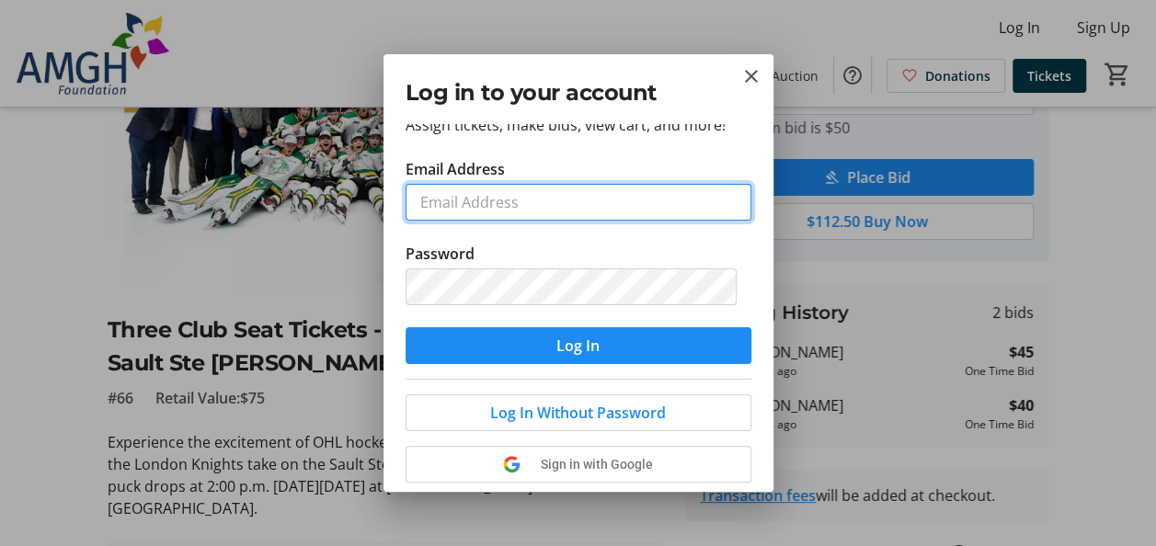
click at [537, 219] on input "Email Address" at bounding box center [579, 202] width 346 height 37
type input "H"
type input "owenmcgee04@outlook.com"
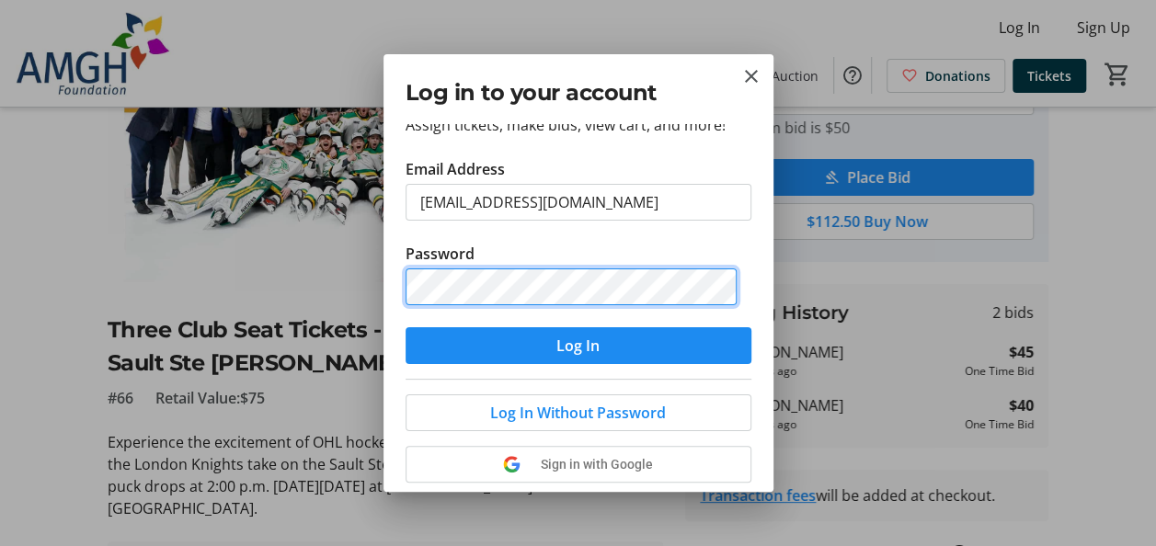
click at [406, 328] on button "Log In" at bounding box center [579, 346] width 346 height 37
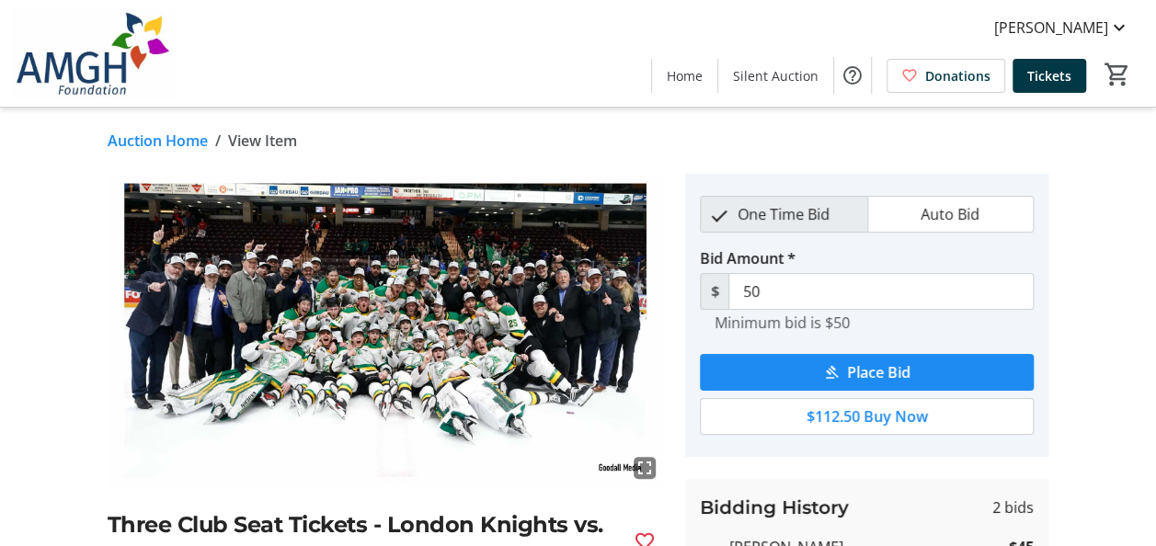
scroll to position [195, 0]
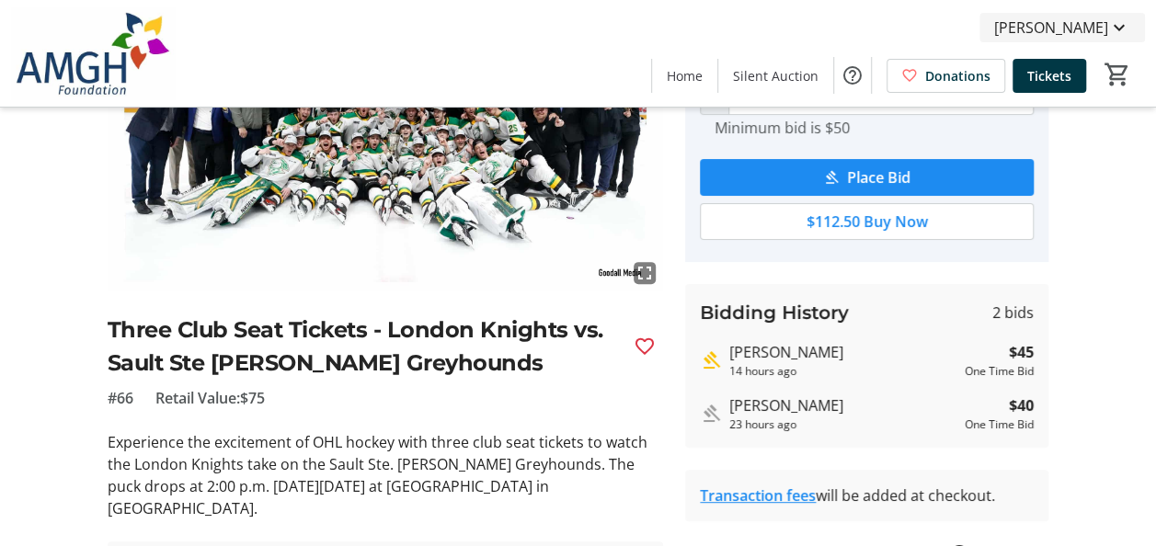
click at [1071, 28] on span "Owen McGee" at bounding box center [1052, 28] width 114 height 22
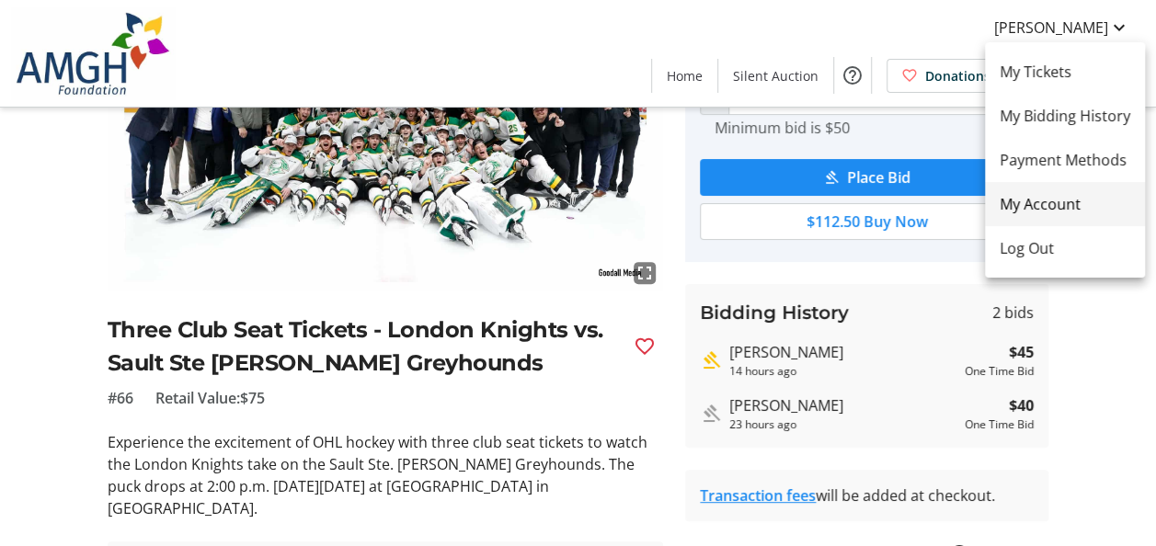
click at [1036, 198] on span "My Account" at bounding box center [1065, 204] width 131 height 22
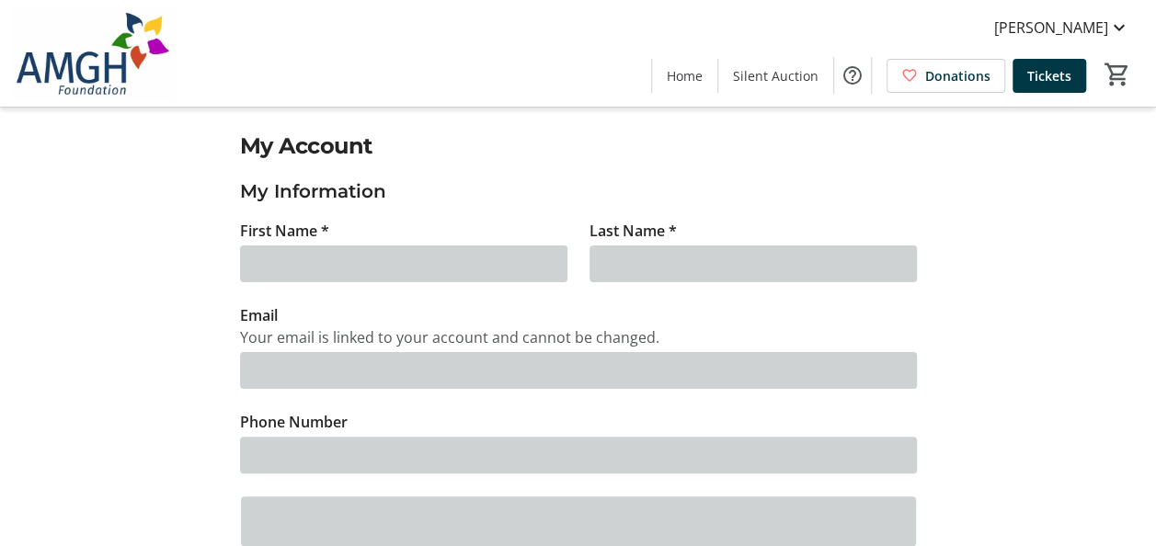
type input "Owen"
type input "McGee"
type input "owenmcgee04@outlook.com"
type input "(226) 222-1201"
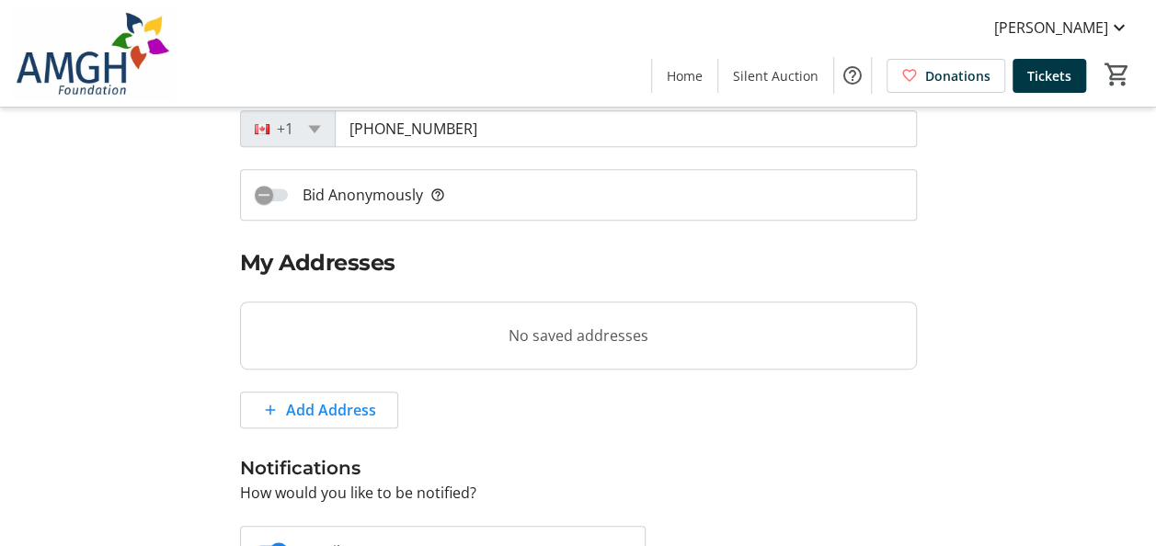
scroll to position [337, 0]
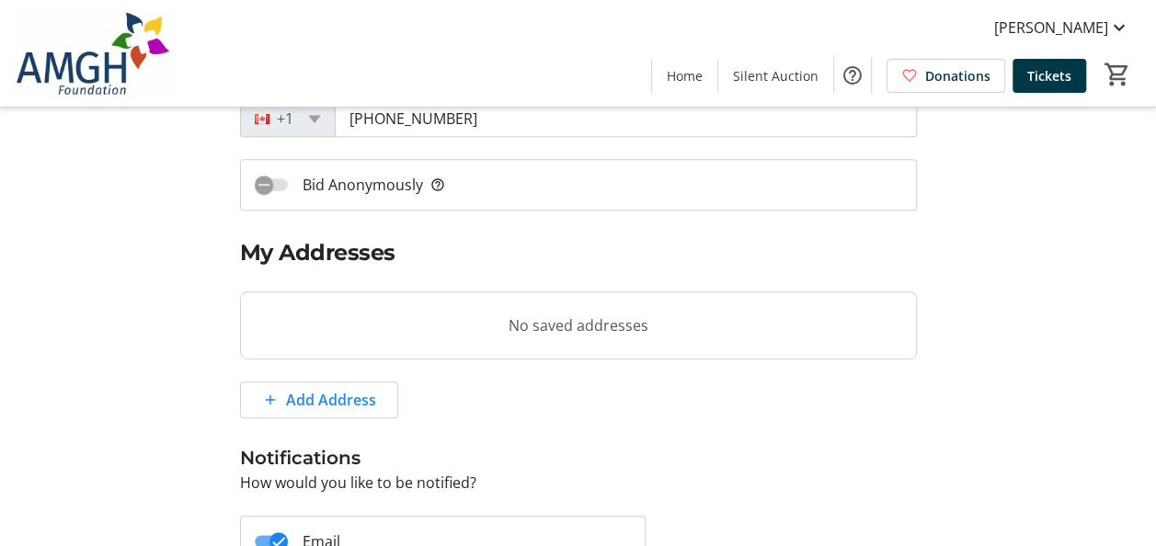
click at [283, 173] on div "Bid Anonymously help_outline" at bounding box center [350, 185] width 218 height 50
click at [270, 178] on icon "button" at bounding box center [264, 185] width 17 height 17
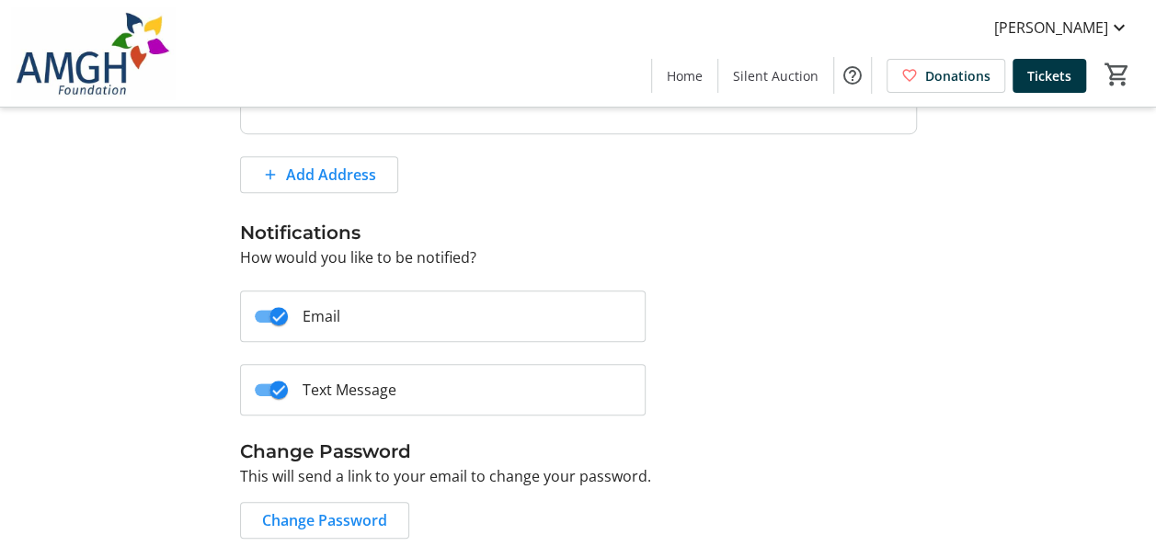
scroll to position [653, 0]
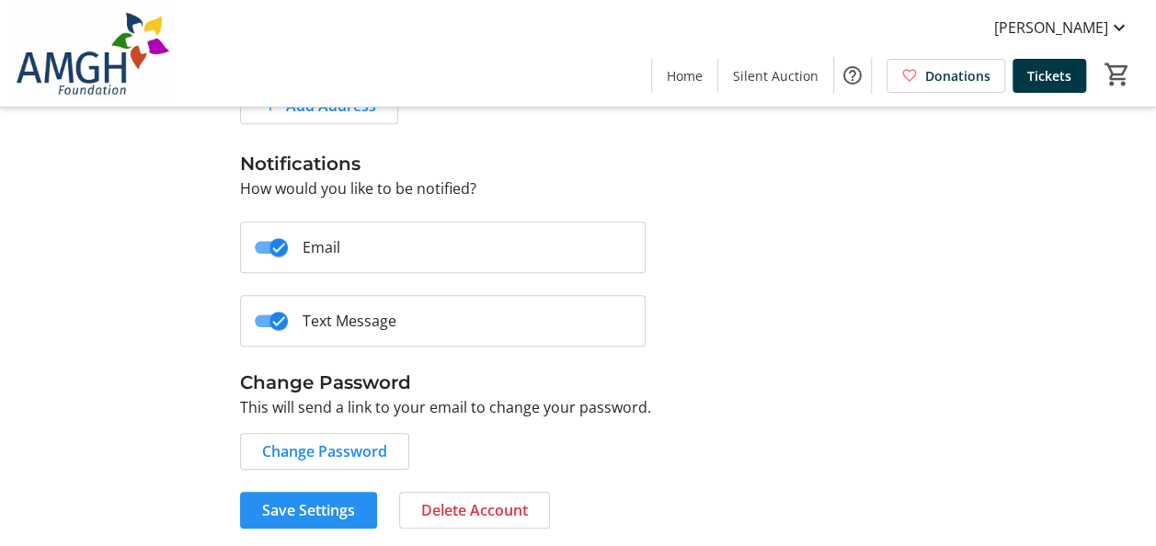
click at [300, 500] on span "Save Settings" at bounding box center [308, 511] width 93 height 22
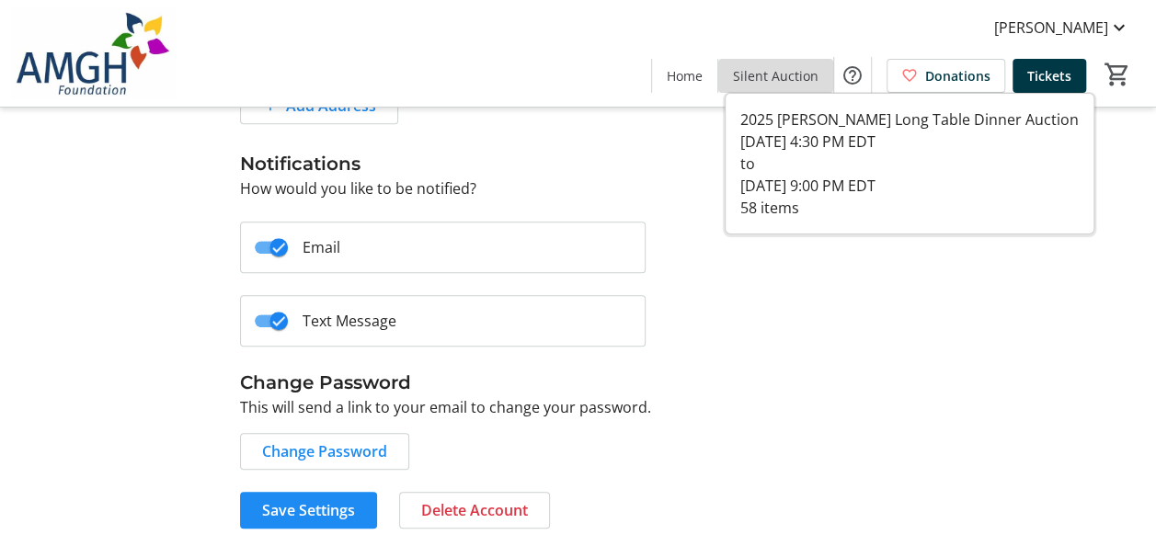
click at [797, 75] on span "Silent Auction" at bounding box center [776, 75] width 86 height 19
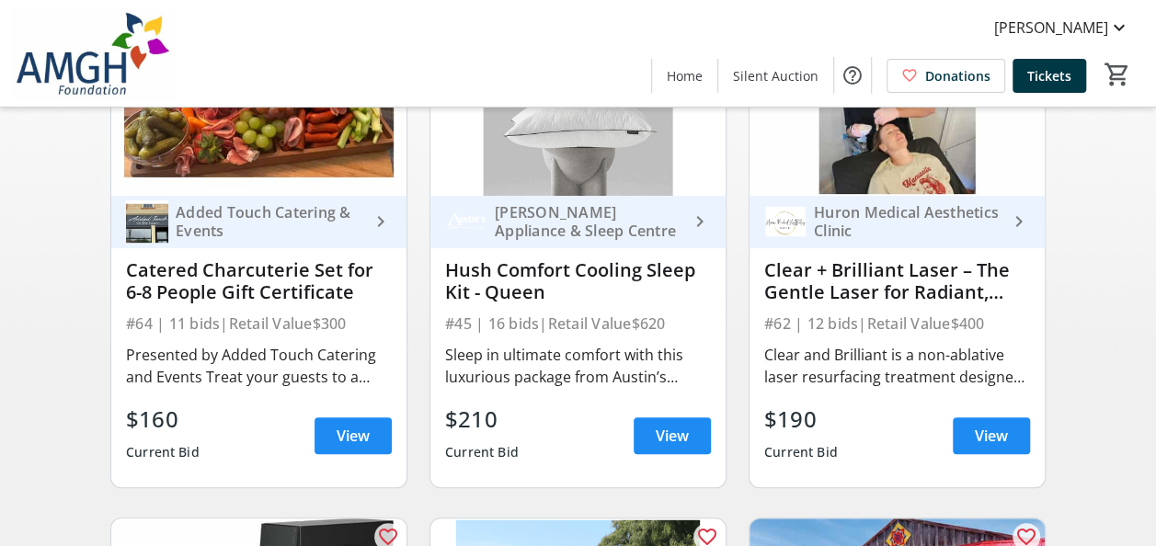
scroll to position [244, 0]
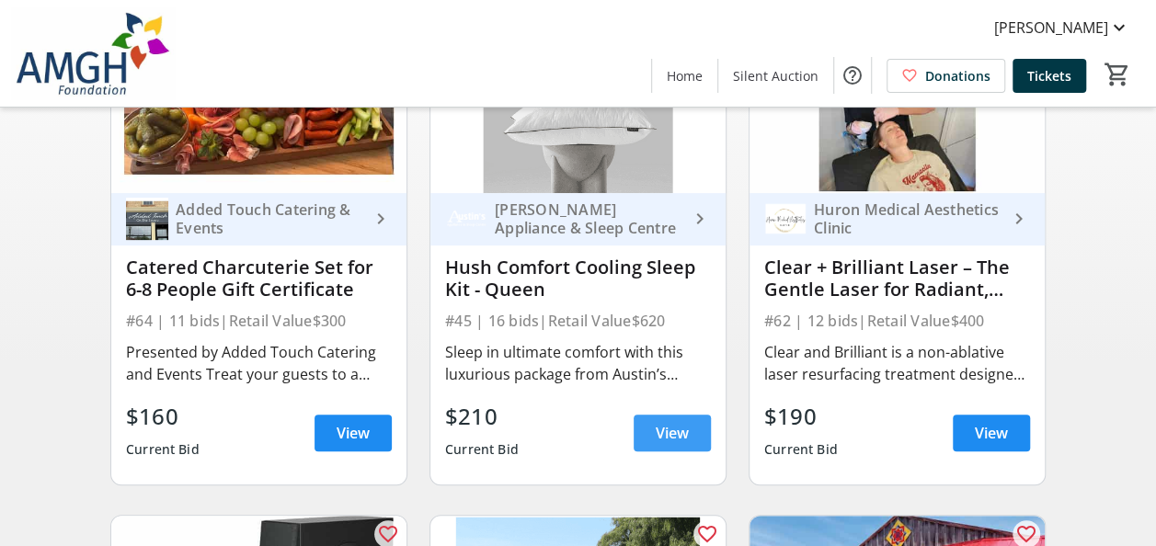
click at [660, 444] on span "View" at bounding box center [672, 433] width 33 height 22
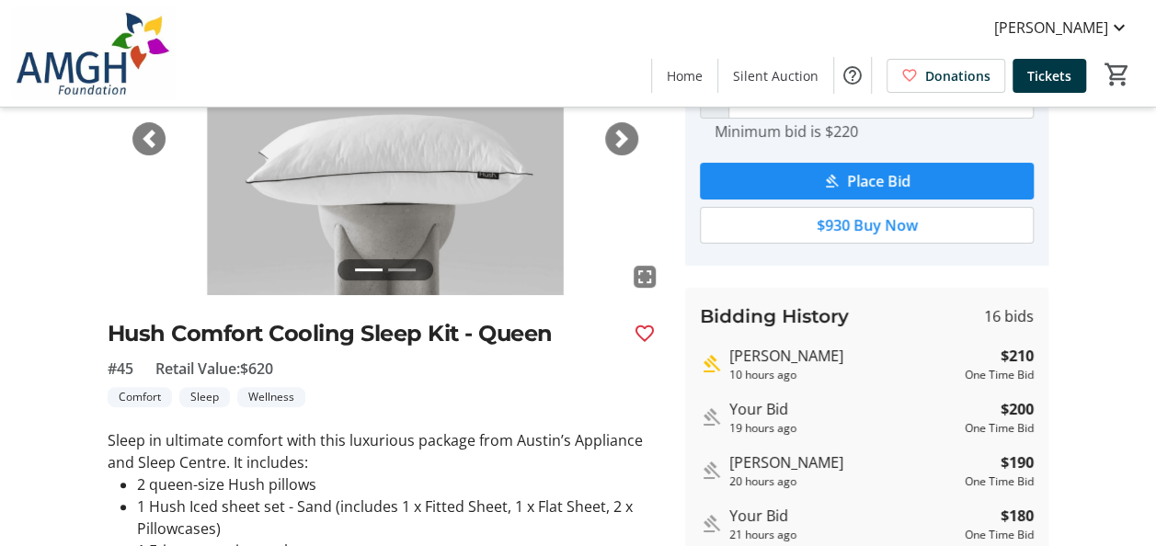
scroll to position [272, 0]
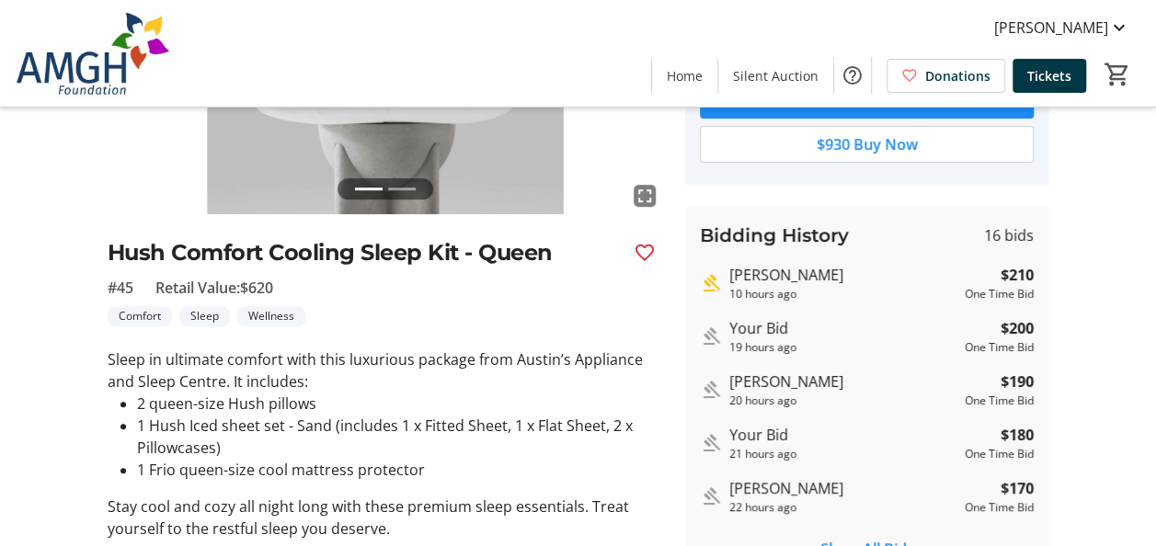
click at [760, 317] on div "Your Bid" at bounding box center [844, 328] width 228 height 22
click at [1076, 22] on span "Owen McGee" at bounding box center [1052, 28] width 114 height 22
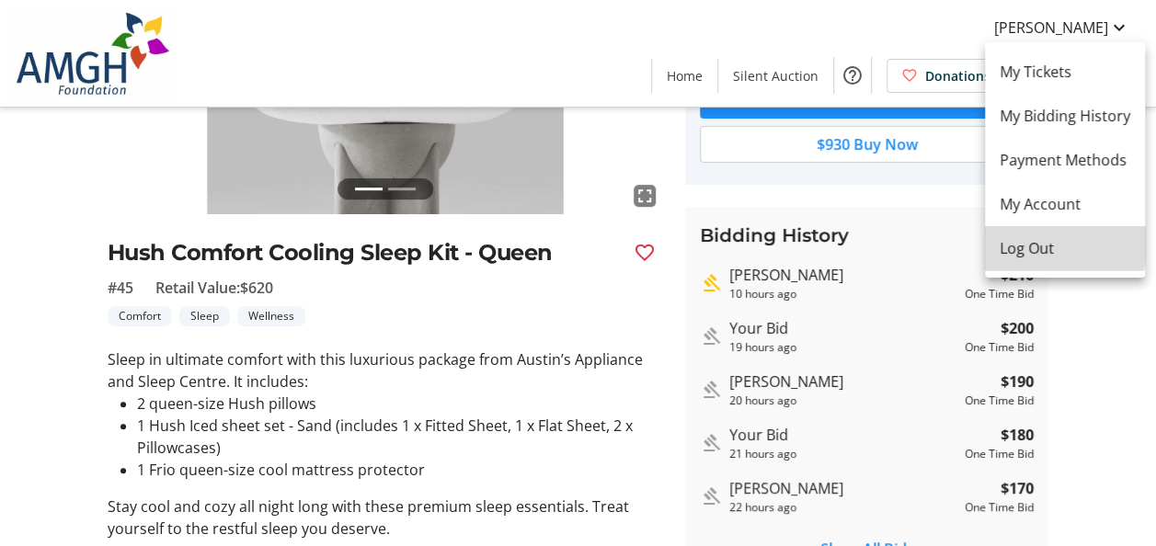
click at [1028, 244] on span "Log Out" at bounding box center [1065, 248] width 131 height 22
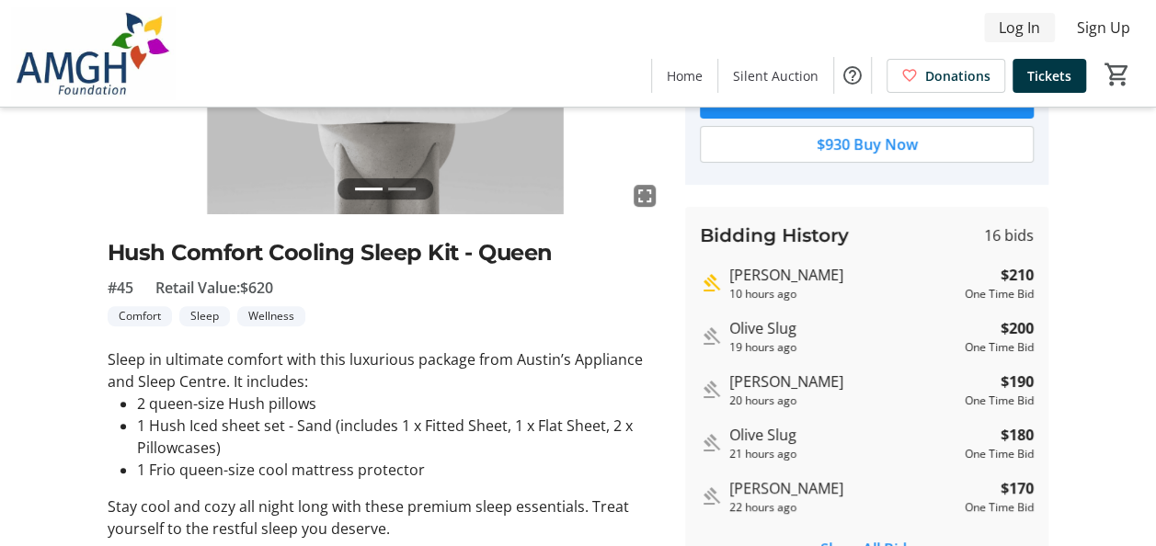
click at [1043, 17] on span at bounding box center [1019, 28] width 71 height 44
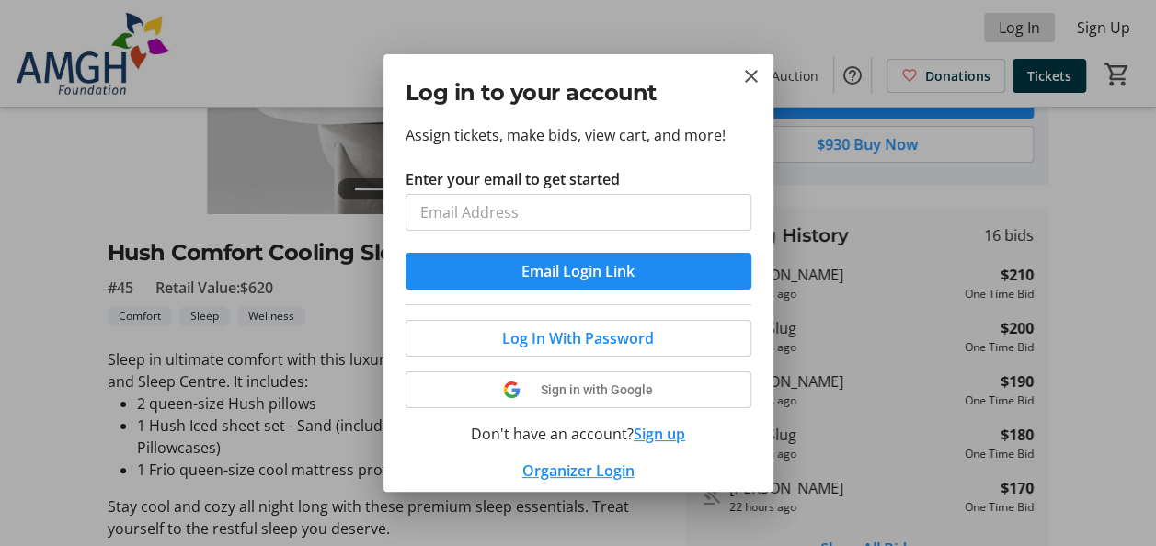
scroll to position [0, 0]
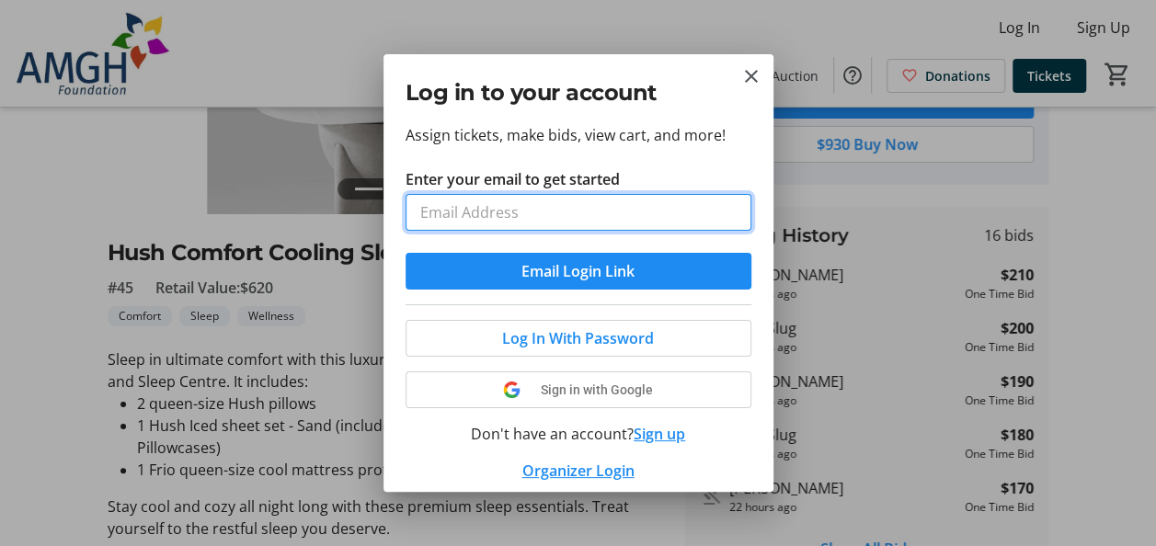
click at [580, 215] on input "Enter your email to get started" at bounding box center [579, 212] width 346 height 37
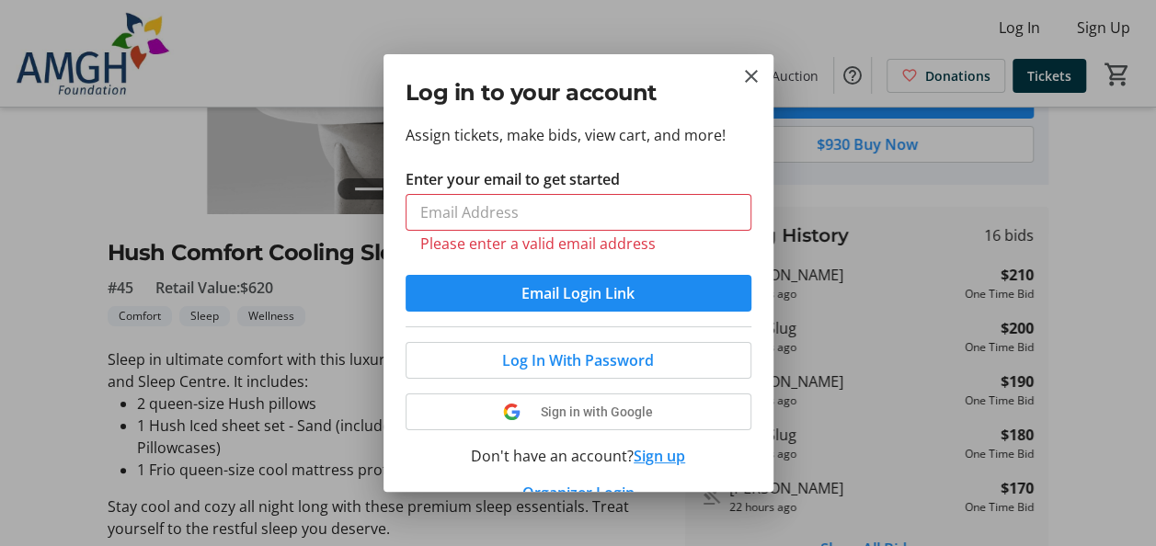
click at [577, 177] on label "Enter your email to get started" at bounding box center [513, 179] width 214 height 22
click at [577, 194] on input "Enter your email to get started" at bounding box center [579, 212] width 346 height 37
click at [474, 205] on input "Enter your email to get started" at bounding box center [579, 212] width 346 height 37
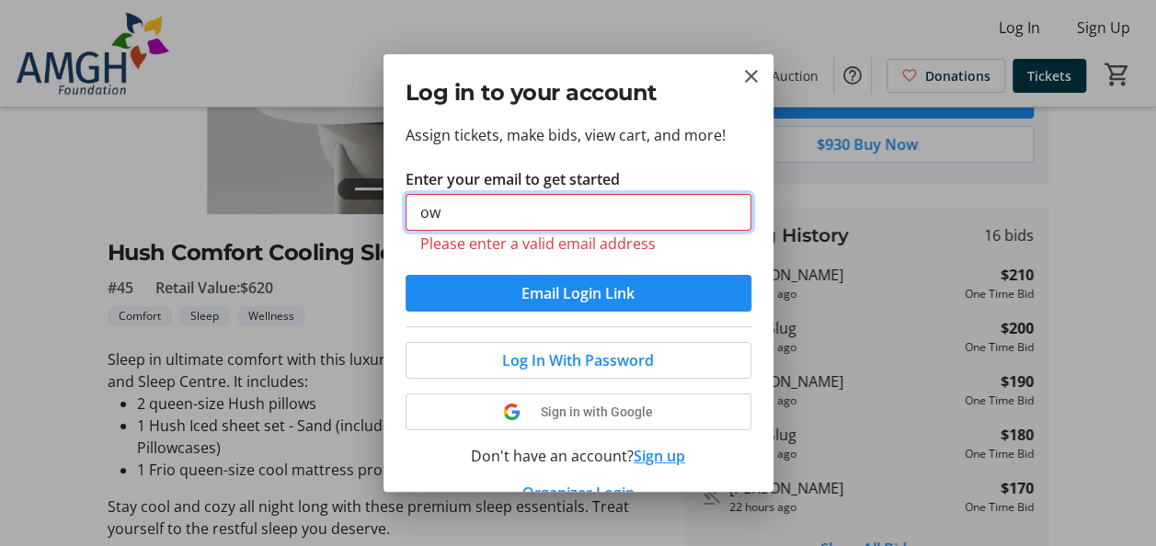
type input "o"
type input "owenmcgee04@outlook.com"
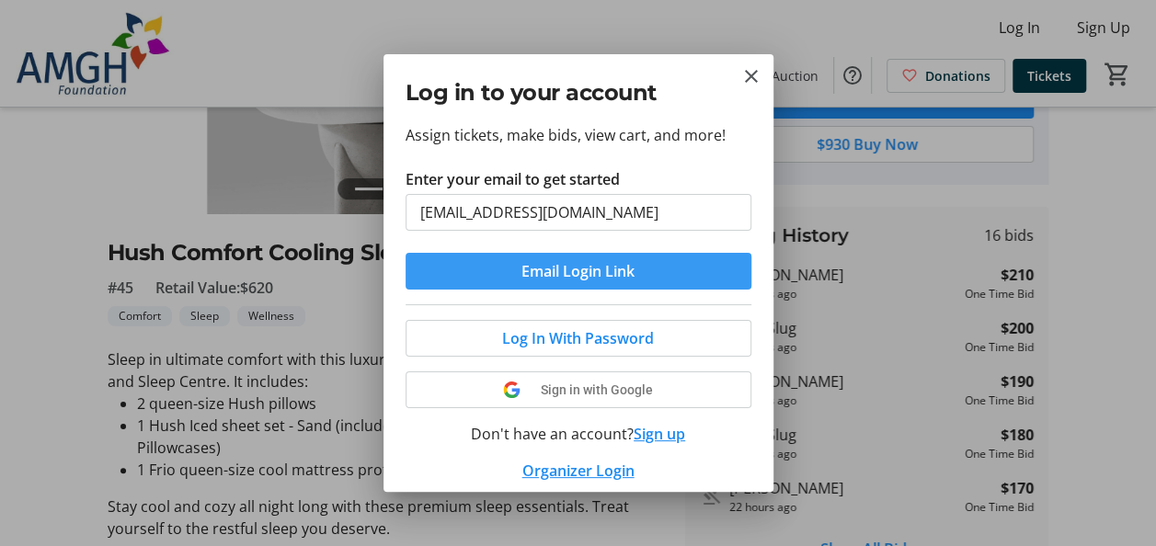
click at [406, 253] on button "Email Login Link" at bounding box center [579, 271] width 346 height 37
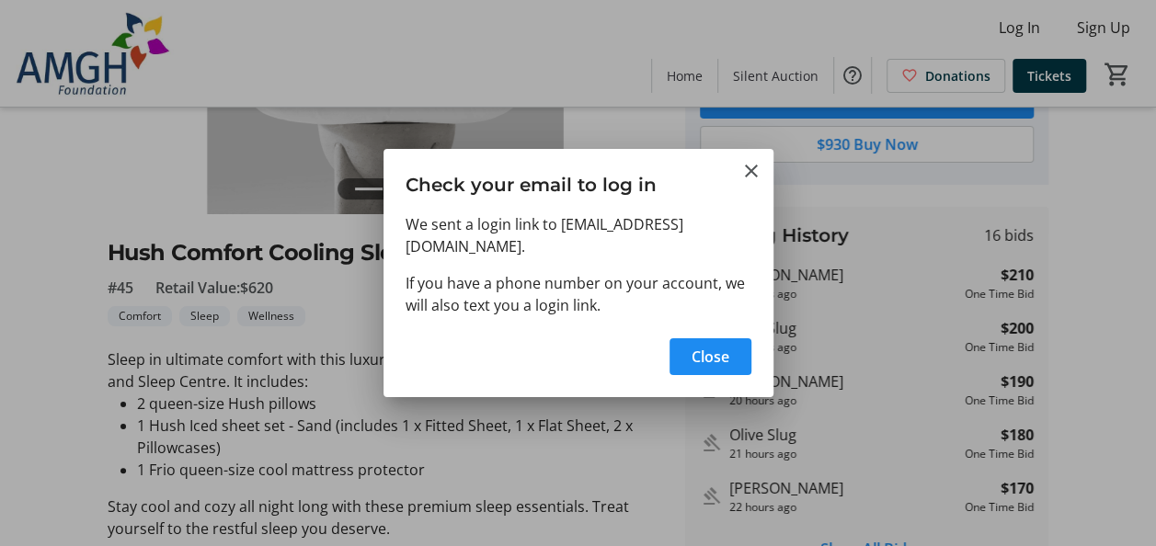
click at [482, 340] on div "Close" at bounding box center [579, 363] width 390 height 70
click at [666, 368] on div "Close" at bounding box center [579, 363] width 390 height 70
click at [708, 355] on span "Close" at bounding box center [711, 357] width 38 height 22
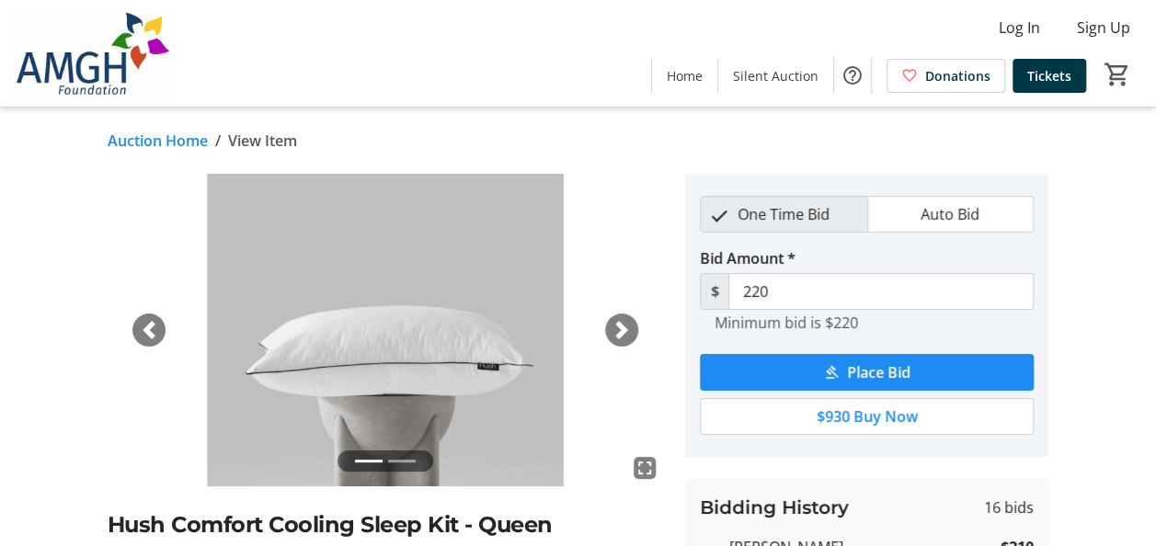
scroll to position [272, 0]
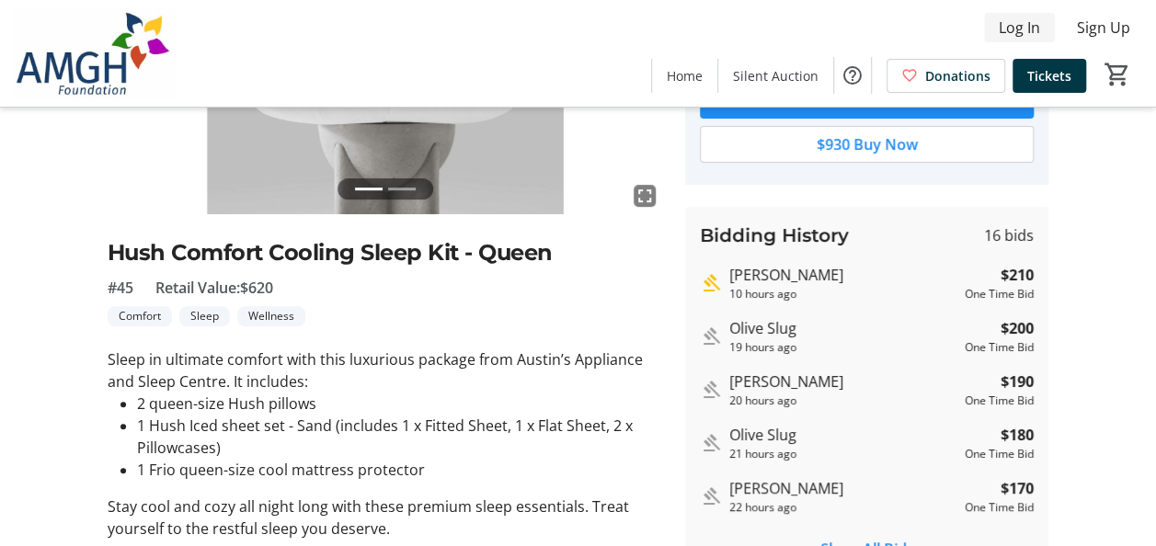
click at [1005, 33] on span "Log In" at bounding box center [1019, 28] width 41 height 22
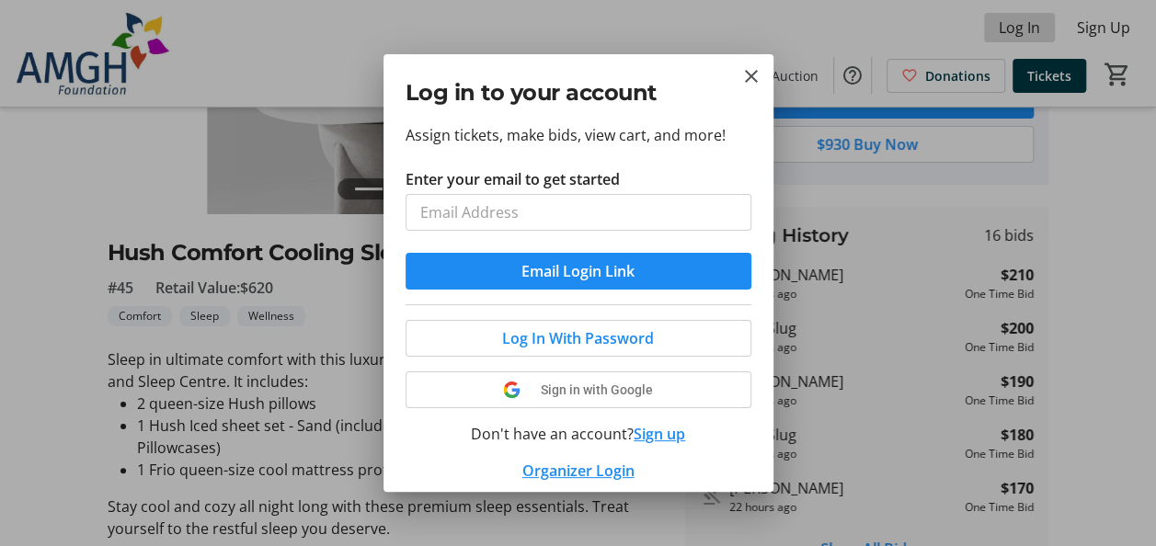
scroll to position [0, 0]
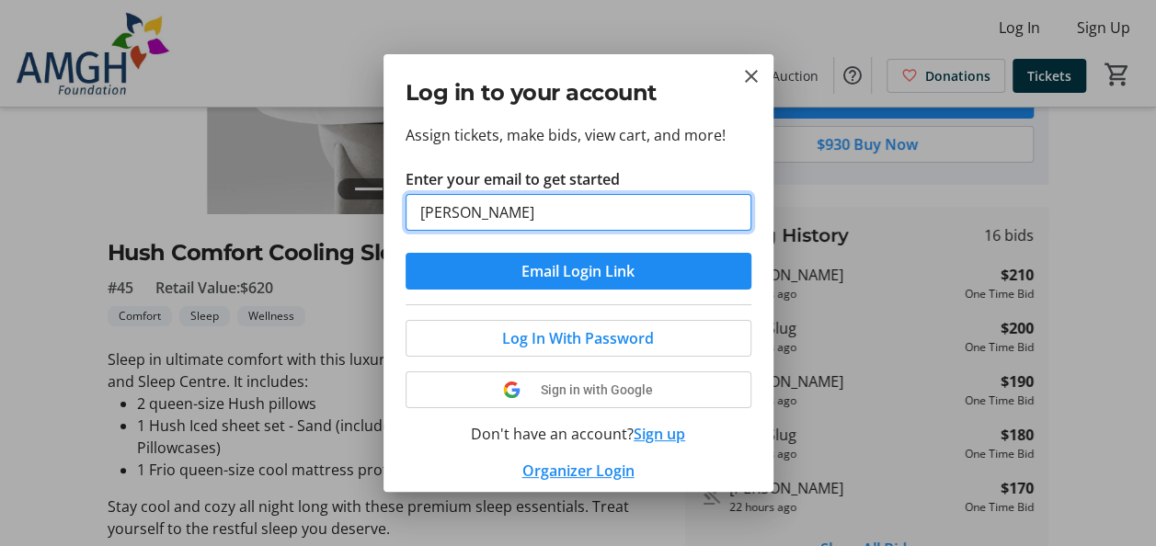
type input "owenmcgee04@outlook.com"
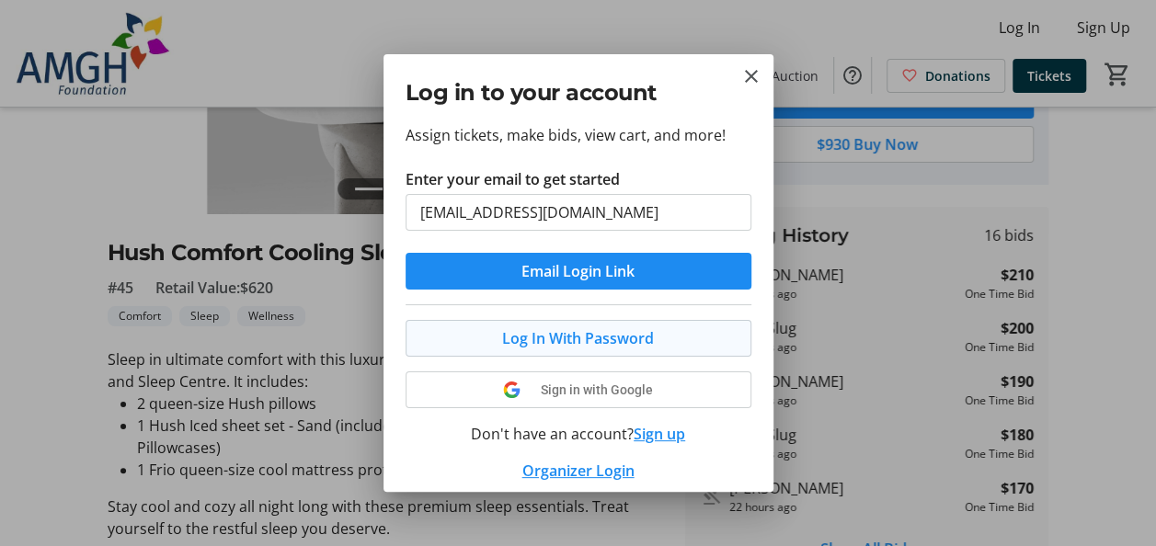
click at [535, 341] on span "Log In With Password" at bounding box center [578, 339] width 152 height 22
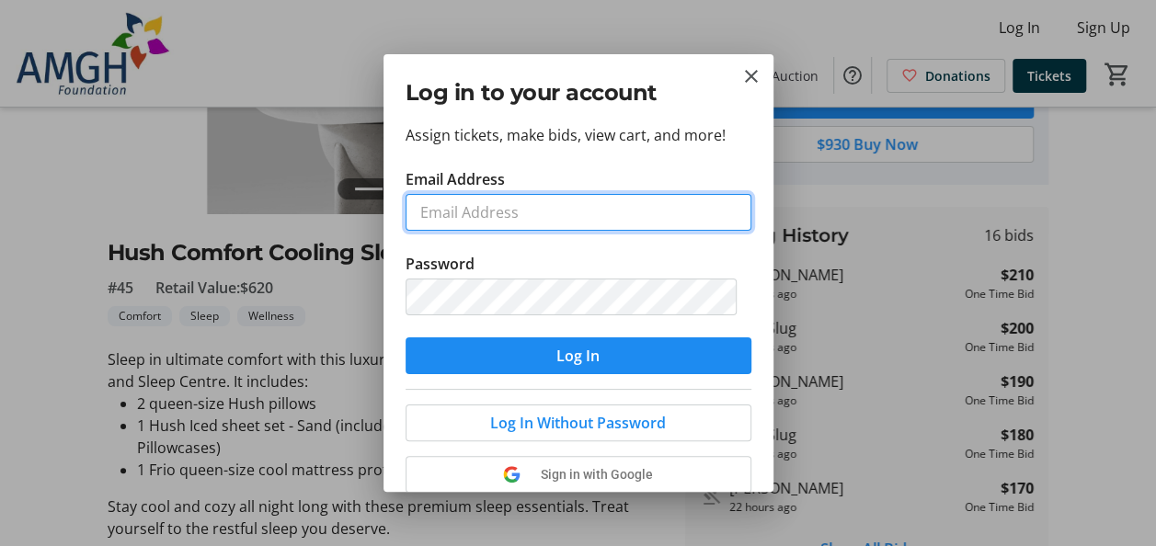
click at [486, 224] on input "Email Address" at bounding box center [579, 212] width 346 height 37
type input "owenmcgee04@outlook.com"
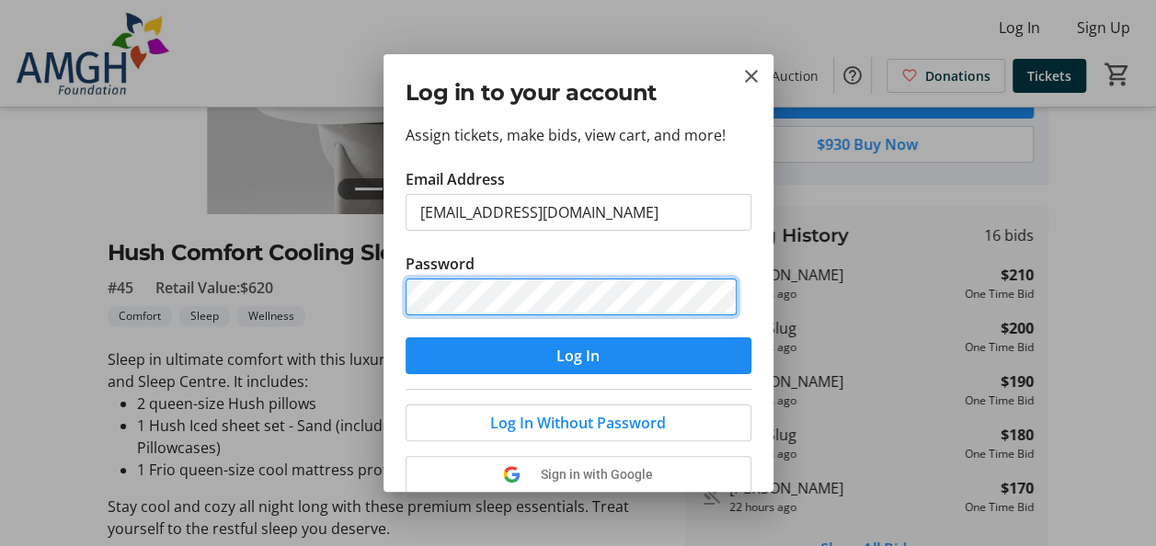
click at [406, 338] on button "Log In" at bounding box center [579, 356] width 346 height 37
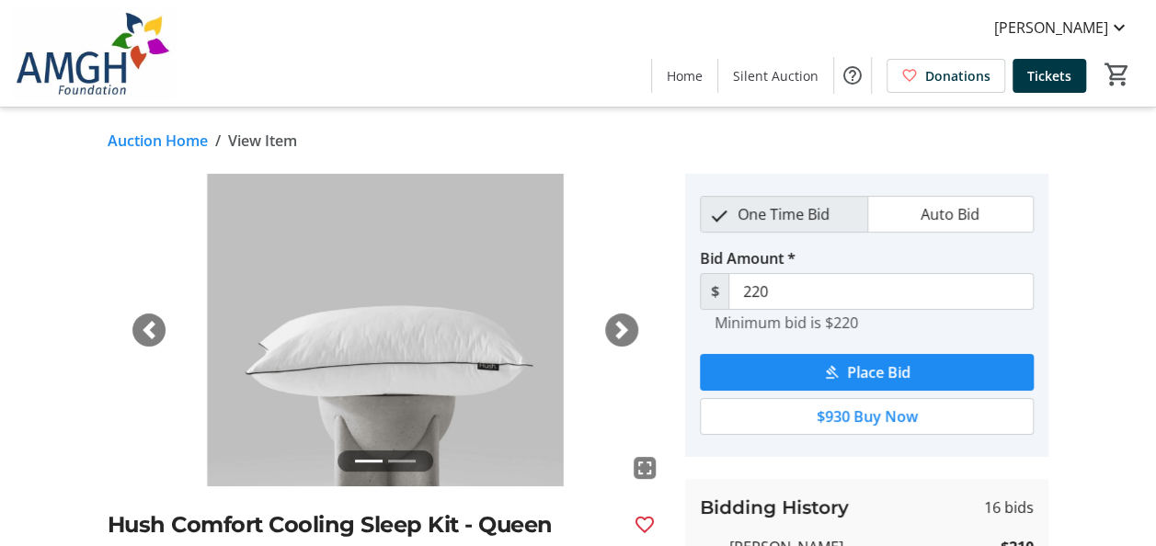
scroll to position [272, 0]
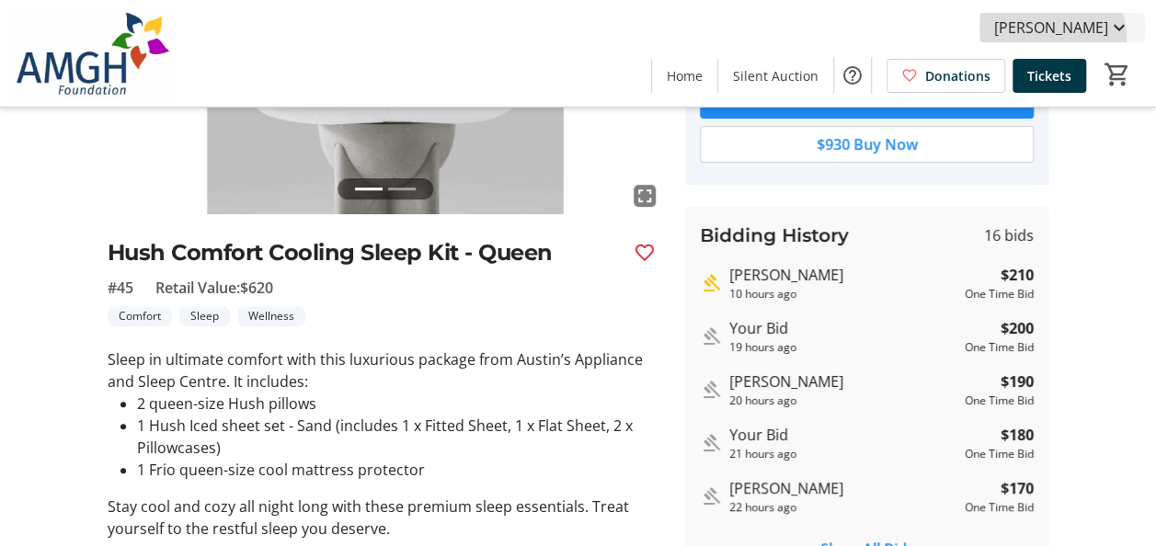
click at [1054, 40] on span at bounding box center [1063, 28] width 166 height 44
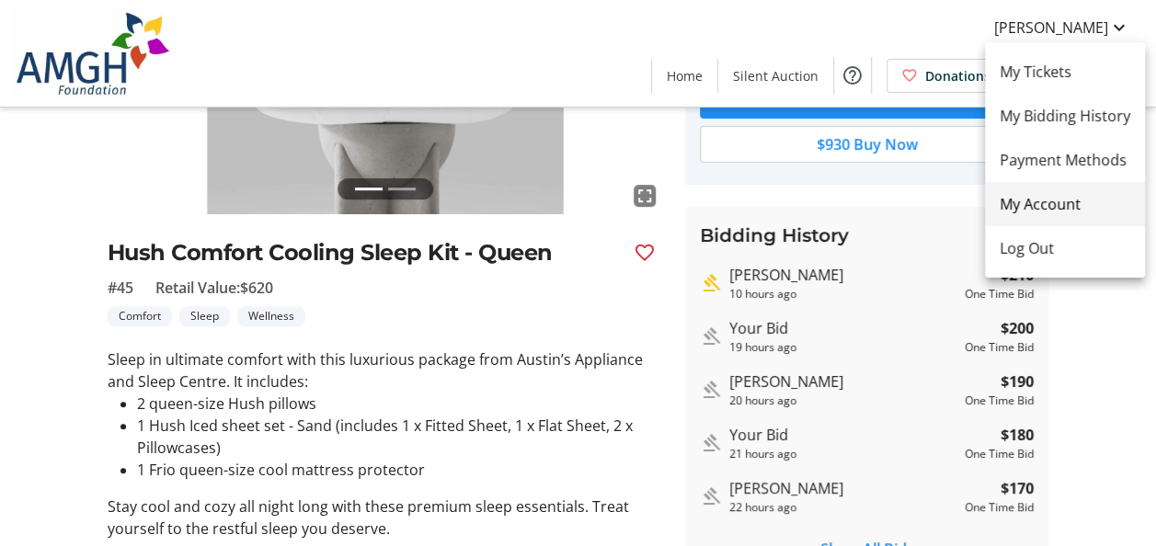
click at [1040, 208] on span "My Account" at bounding box center [1065, 204] width 131 height 22
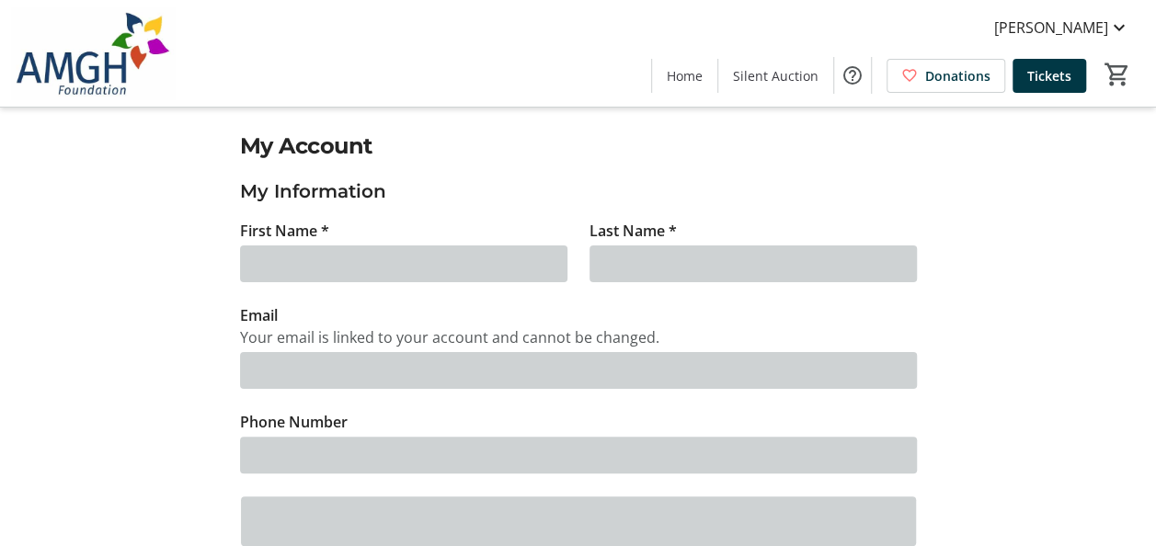
type input "Owen"
type input "McGee"
type input "owenmcgee04@outlook.com"
type input "(226) 222-1201"
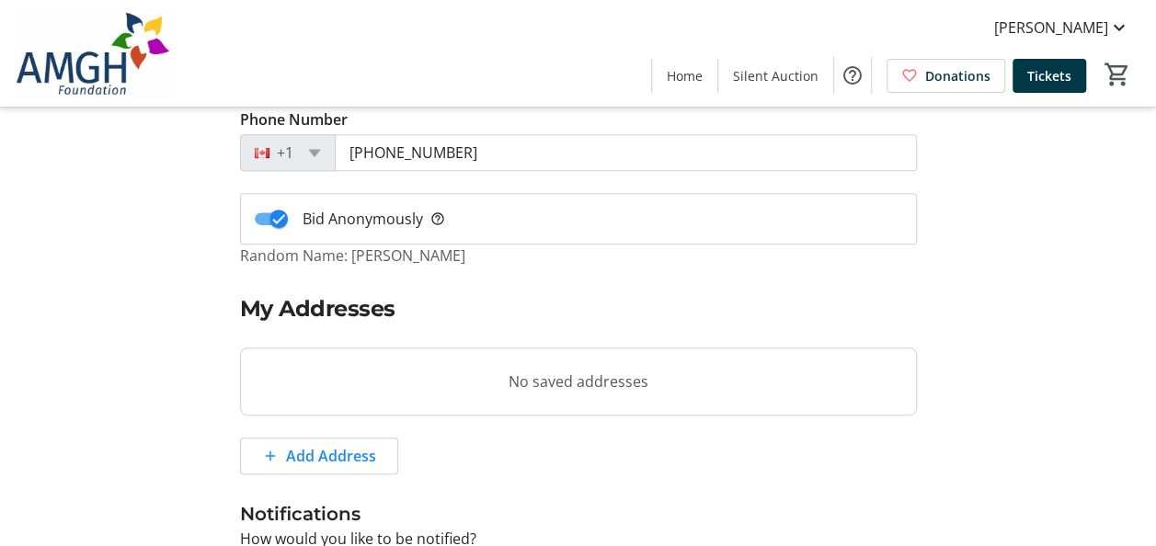
scroll to position [324, 0]
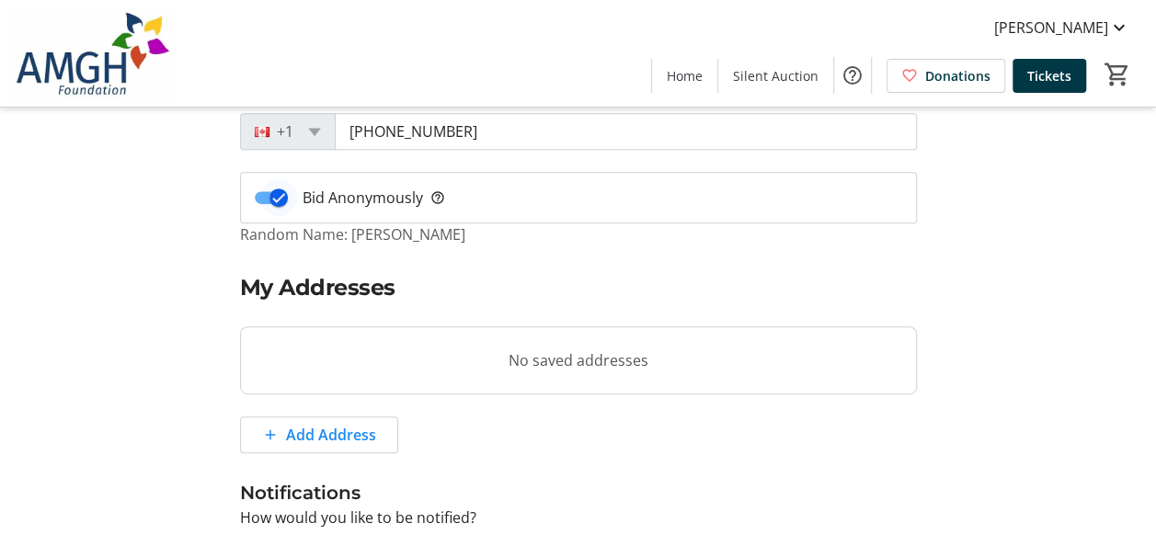
click at [283, 191] on icon "button" at bounding box center [278, 198] width 17 height 17
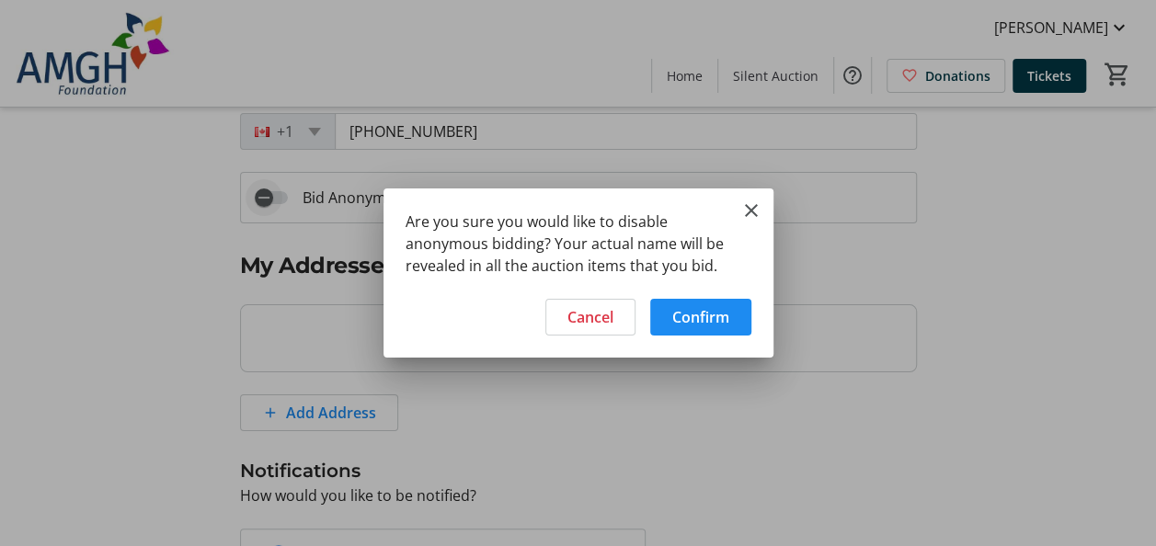
scroll to position [0, 0]
click at [719, 323] on span "Confirm" at bounding box center [701, 317] width 57 height 22
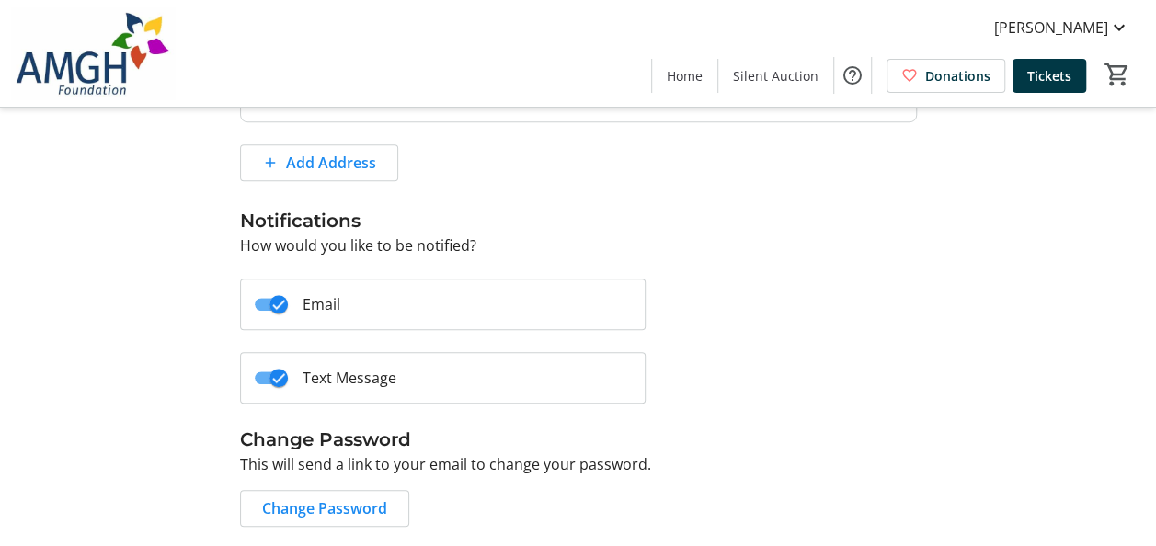
scroll to position [631, 0]
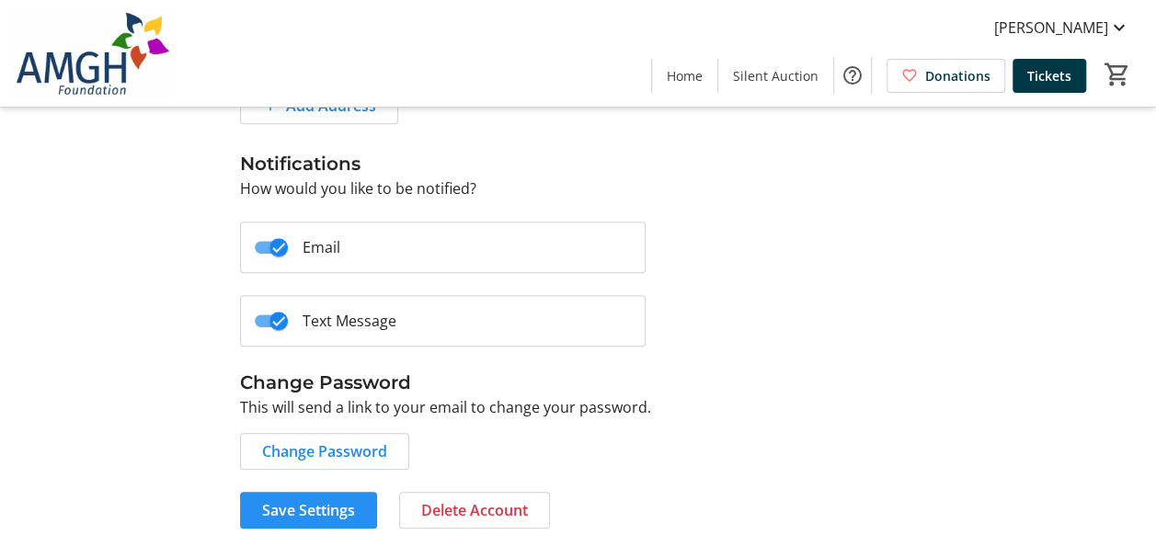
click at [327, 508] on span "Save Settings" at bounding box center [308, 511] width 93 height 22
click at [280, 503] on span "Save Settings" at bounding box center [308, 511] width 93 height 22
click at [343, 510] on span "Save Settings" at bounding box center [308, 511] width 93 height 22
click at [696, 70] on span "Home" at bounding box center [685, 75] width 36 height 19
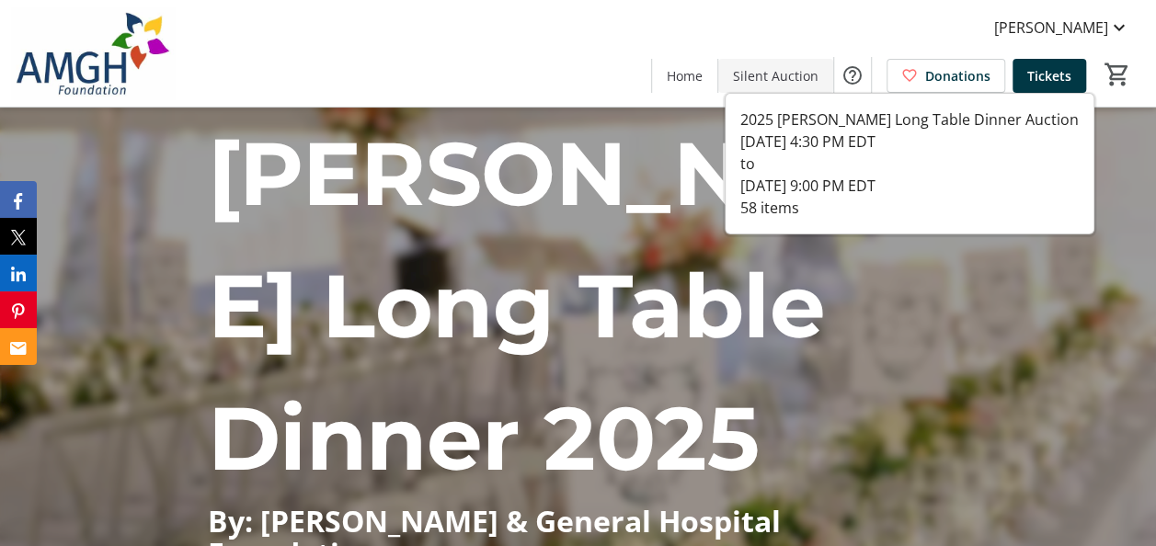
click at [751, 75] on span "Silent Auction" at bounding box center [776, 75] width 86 height 19
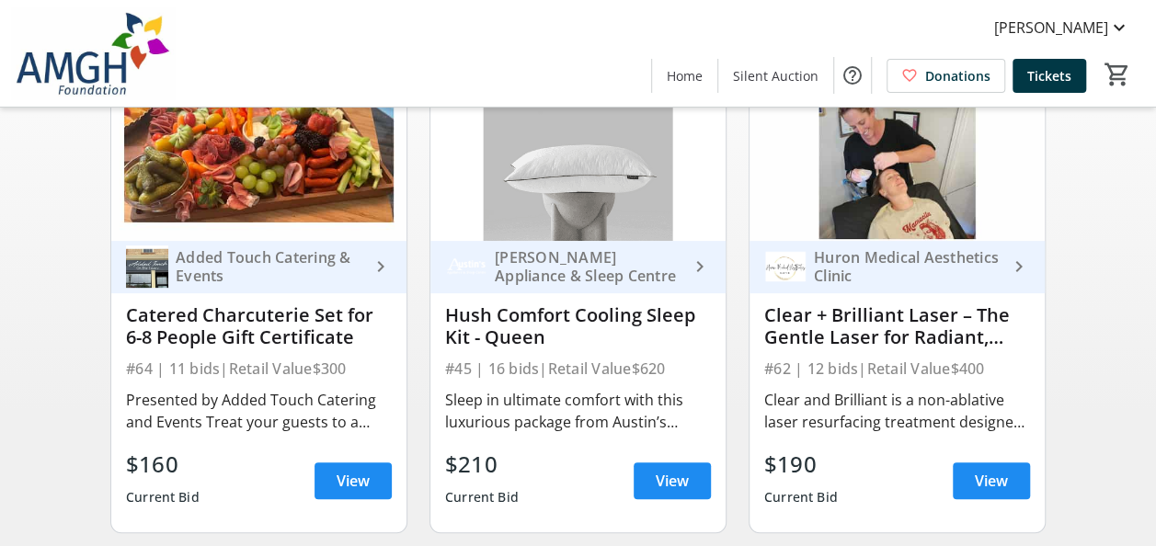
scroll to position [208, 0]
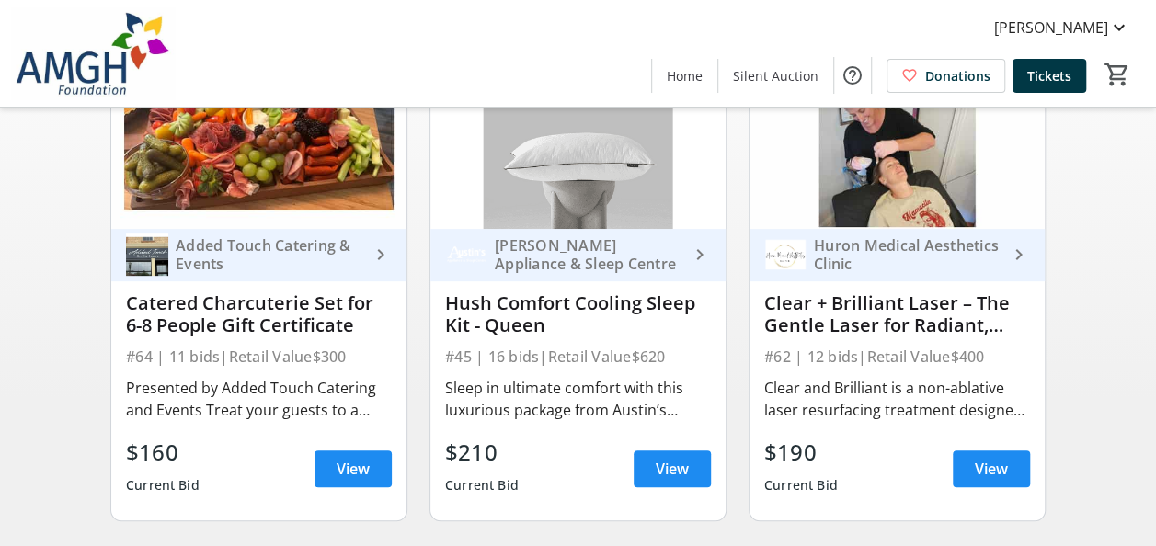
click at [630, 491] on div "$210 Current Bid View" at bounding box center [578, 469] width 266 height 66
click at [650, 488] on span at bounding box center [672, 469] width 77 height 44
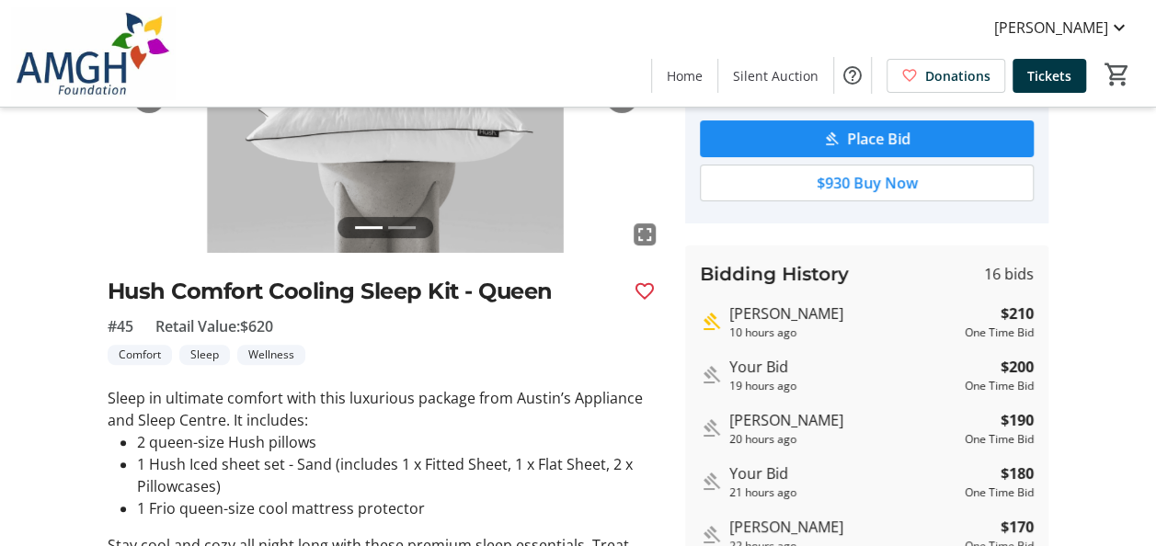
scroll to position [296, 0]
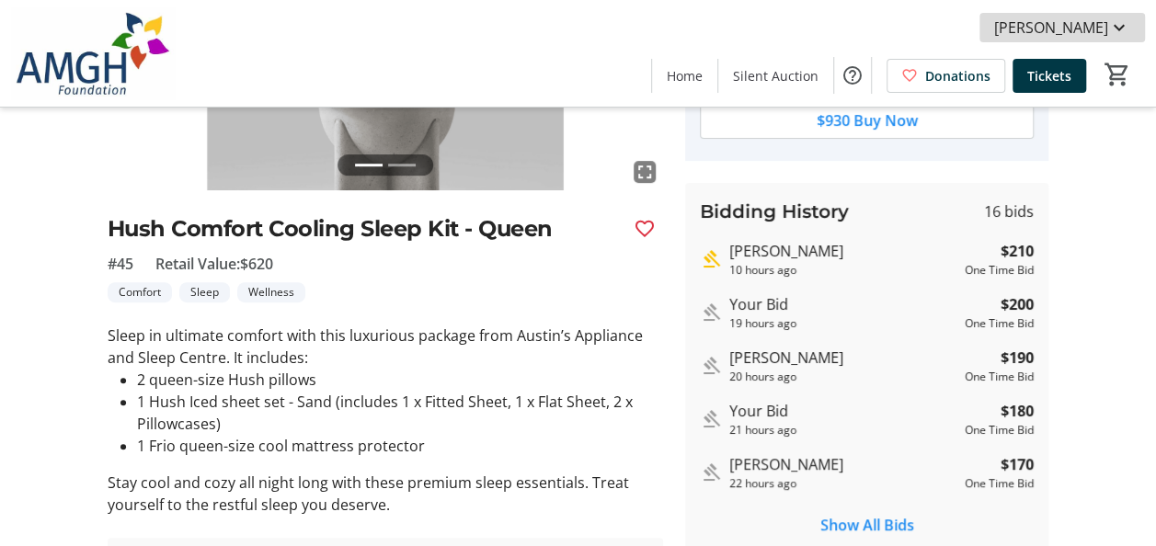
click at [1104, 37] on span "Owen McGee" at bounding box center [1052, 28] width 114 height 22
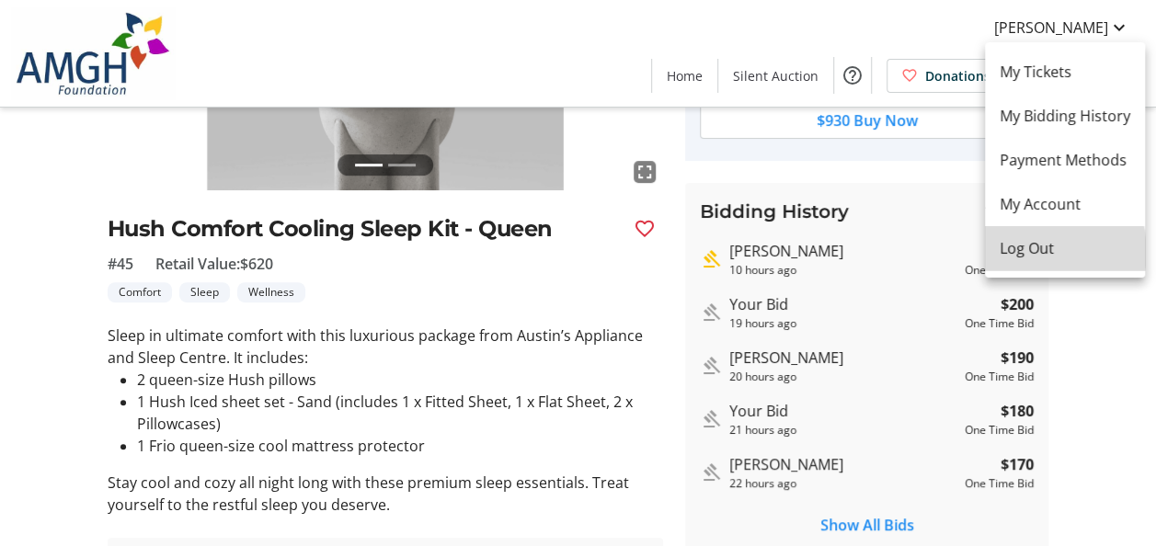
click at [1039, 252] on span "Log Out" at bounding box center [1065, 248] width 131 height 22
